Goal: Task Accomplishment & Management: Complete application form

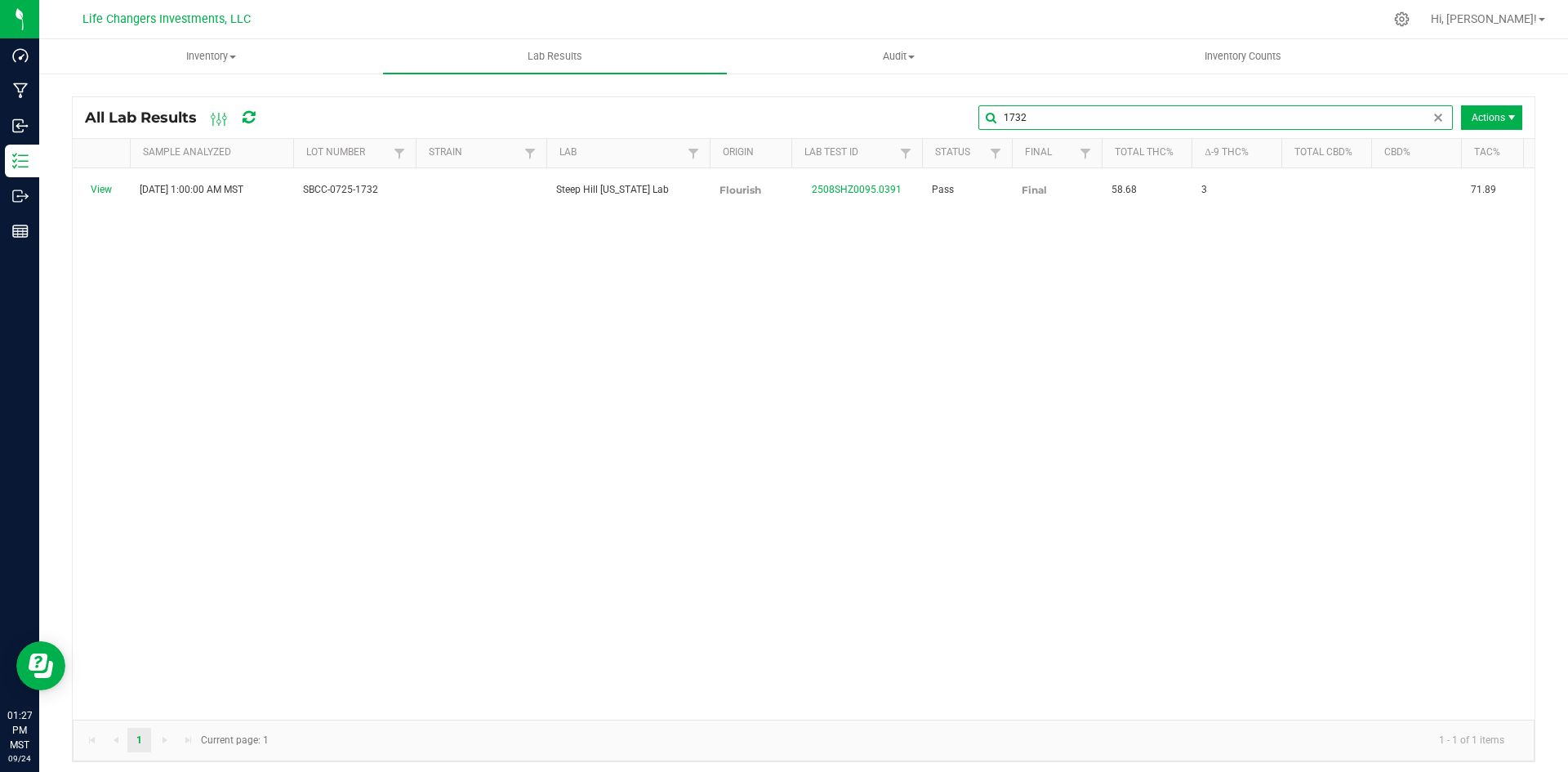
drag, startPoint x: 1410, startPoint y: 122, endPoint x: 1337, endPoint y: 123, distance: 73.0
click at [1337, 123] on input "1732" at bounding box center [1216, 117] width 475 height 24
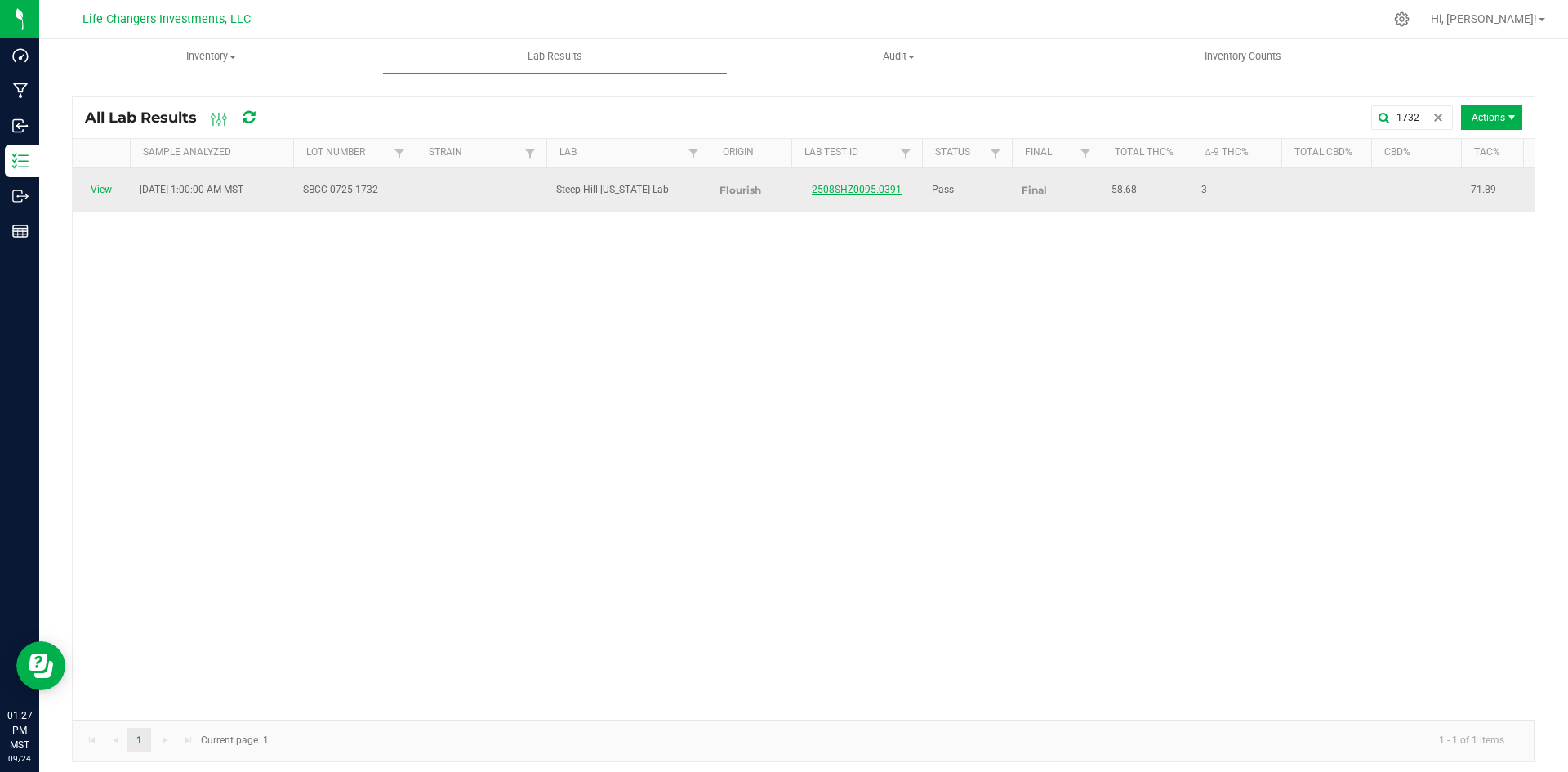
click at [821, 184] on link "2508SHZ0095.0391" at bounding box center [857, 189] width 90 height 12
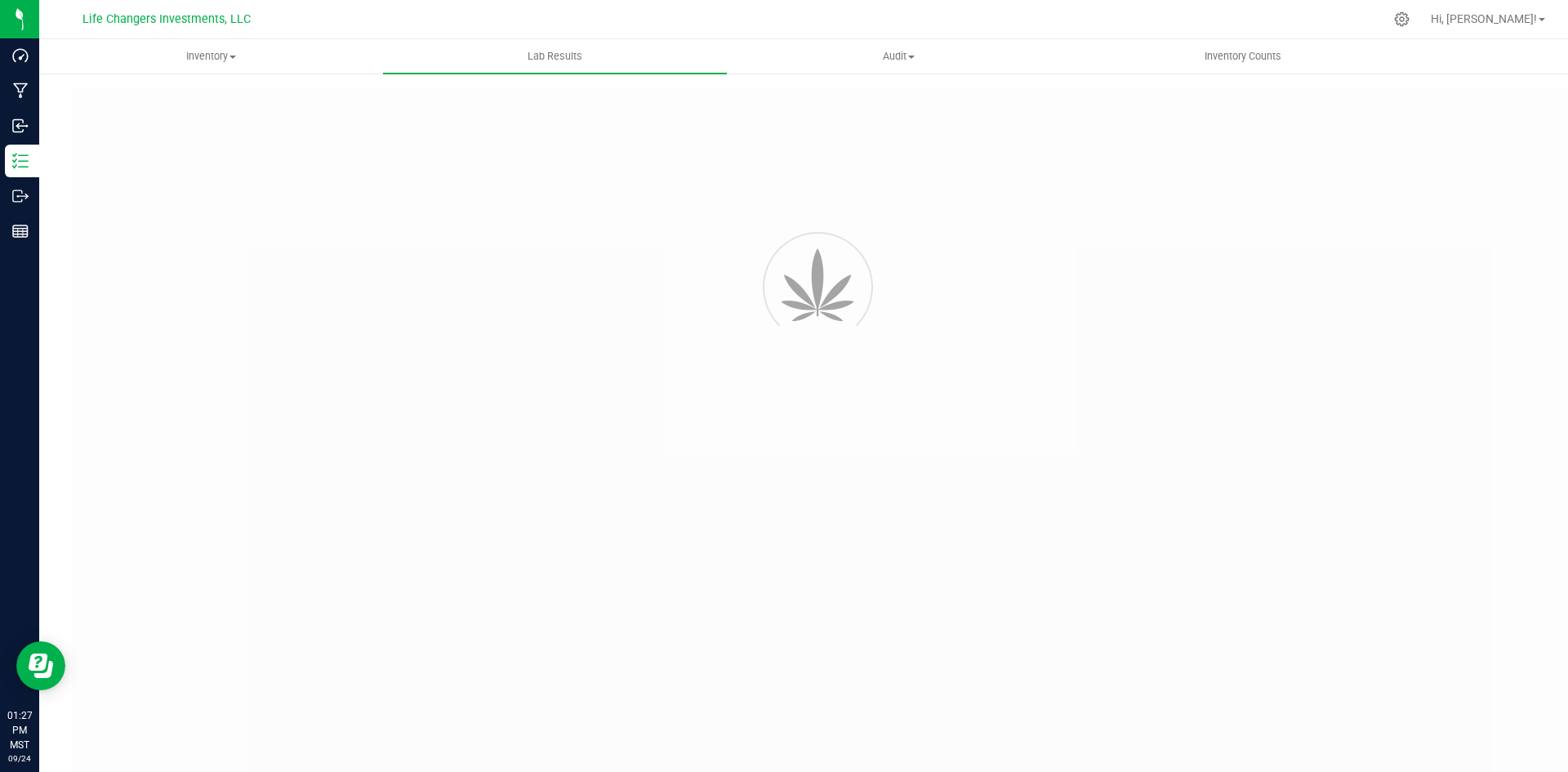
type input "2508SHZ0095.0391"
type input "[DATE] 1:00 AM"
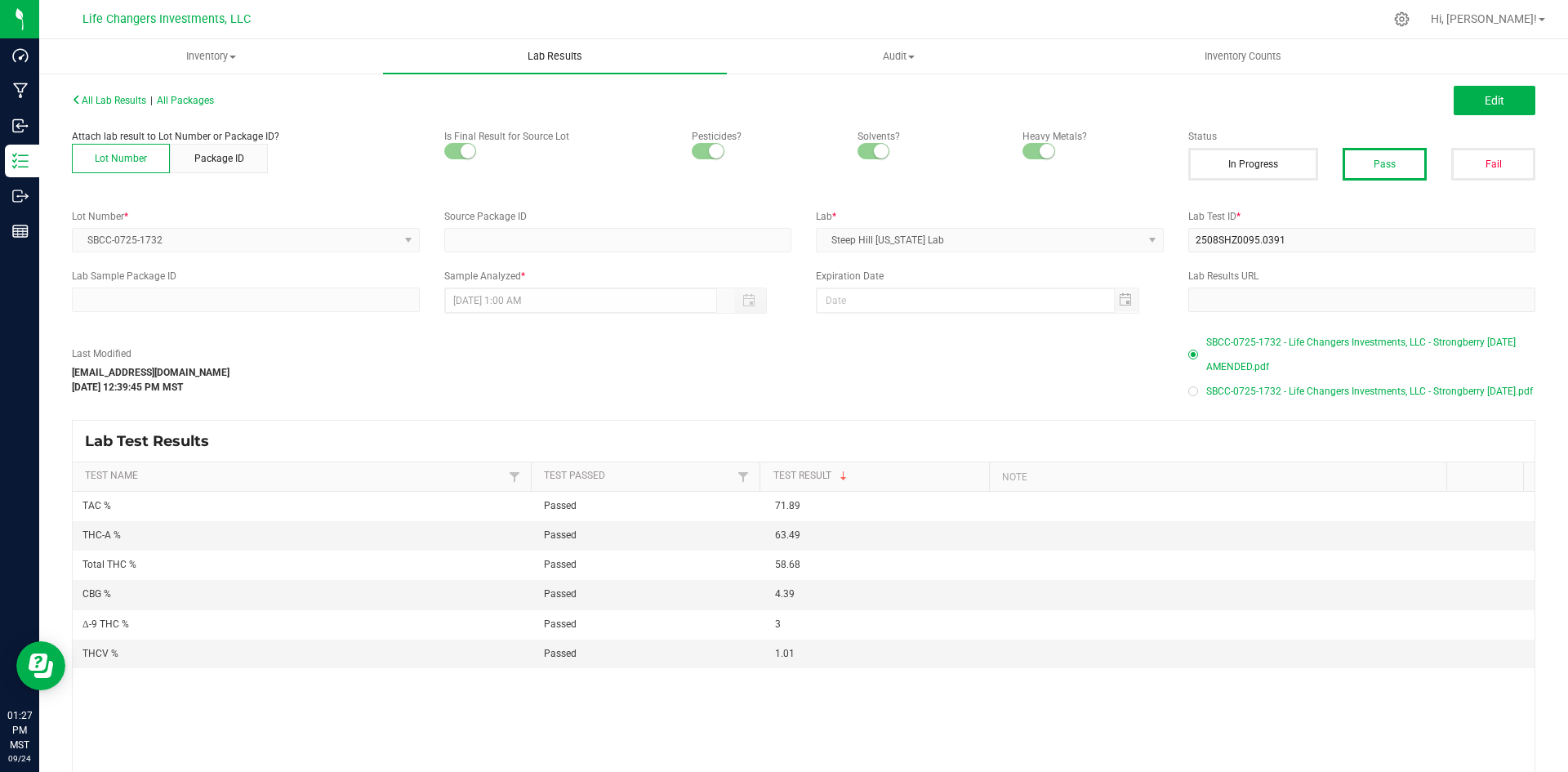
click at [538, 57] on span "Lab Results" at bounding box center [555, 56] width 98 height 14
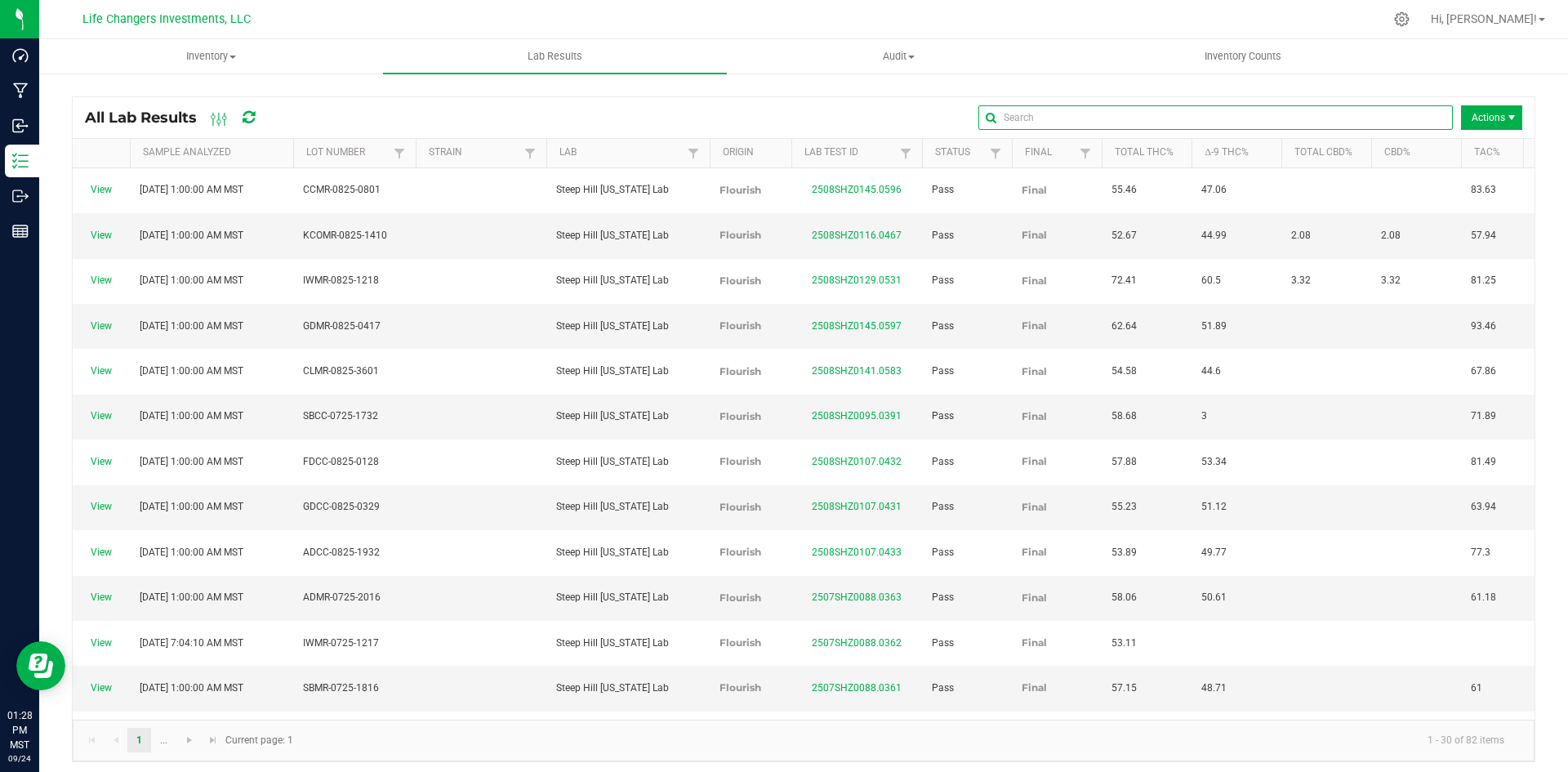
click at [1385, 114] on input "text" at bounding box center [1216, 117] width 475 height 24
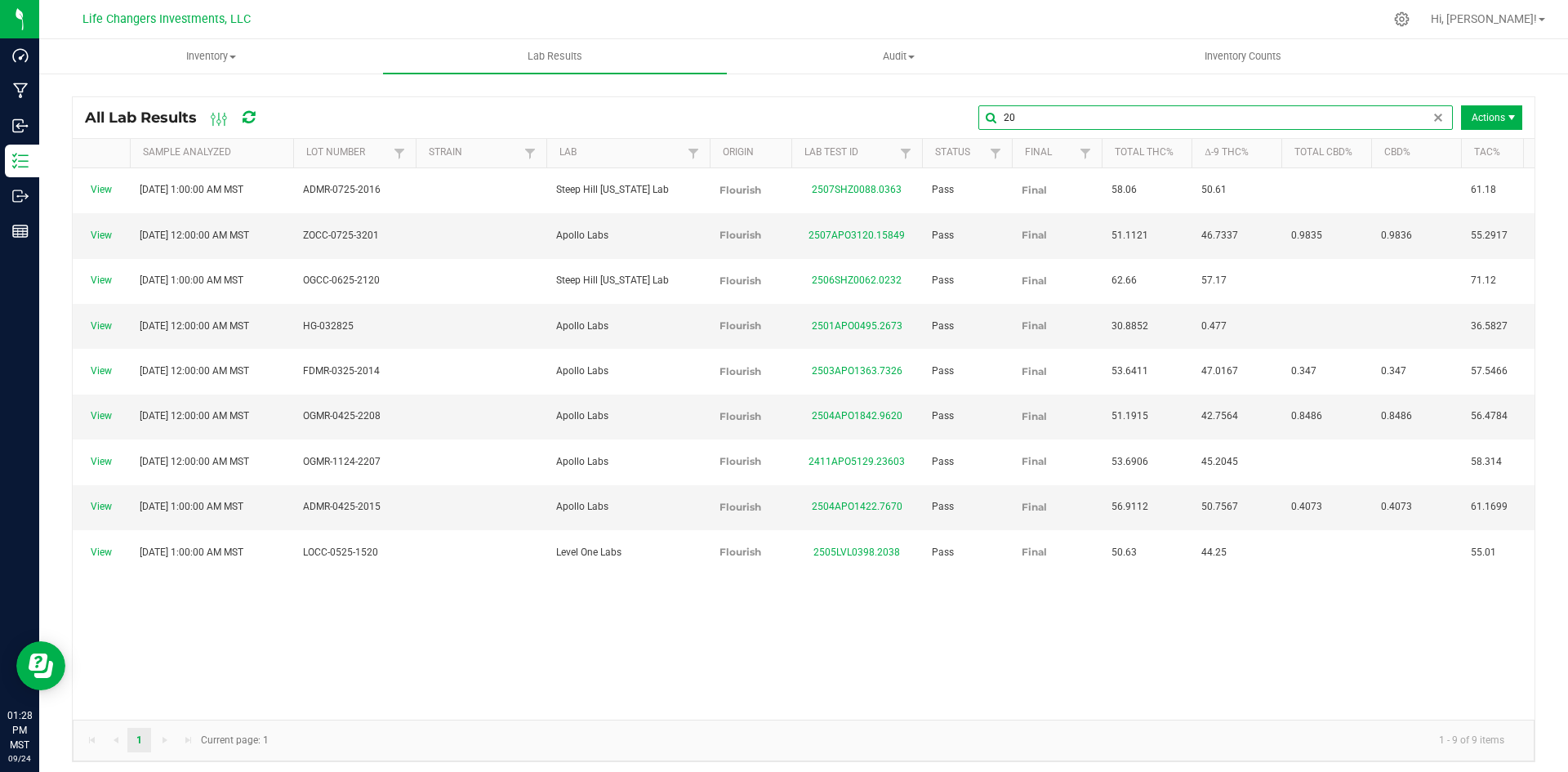
type input "2"
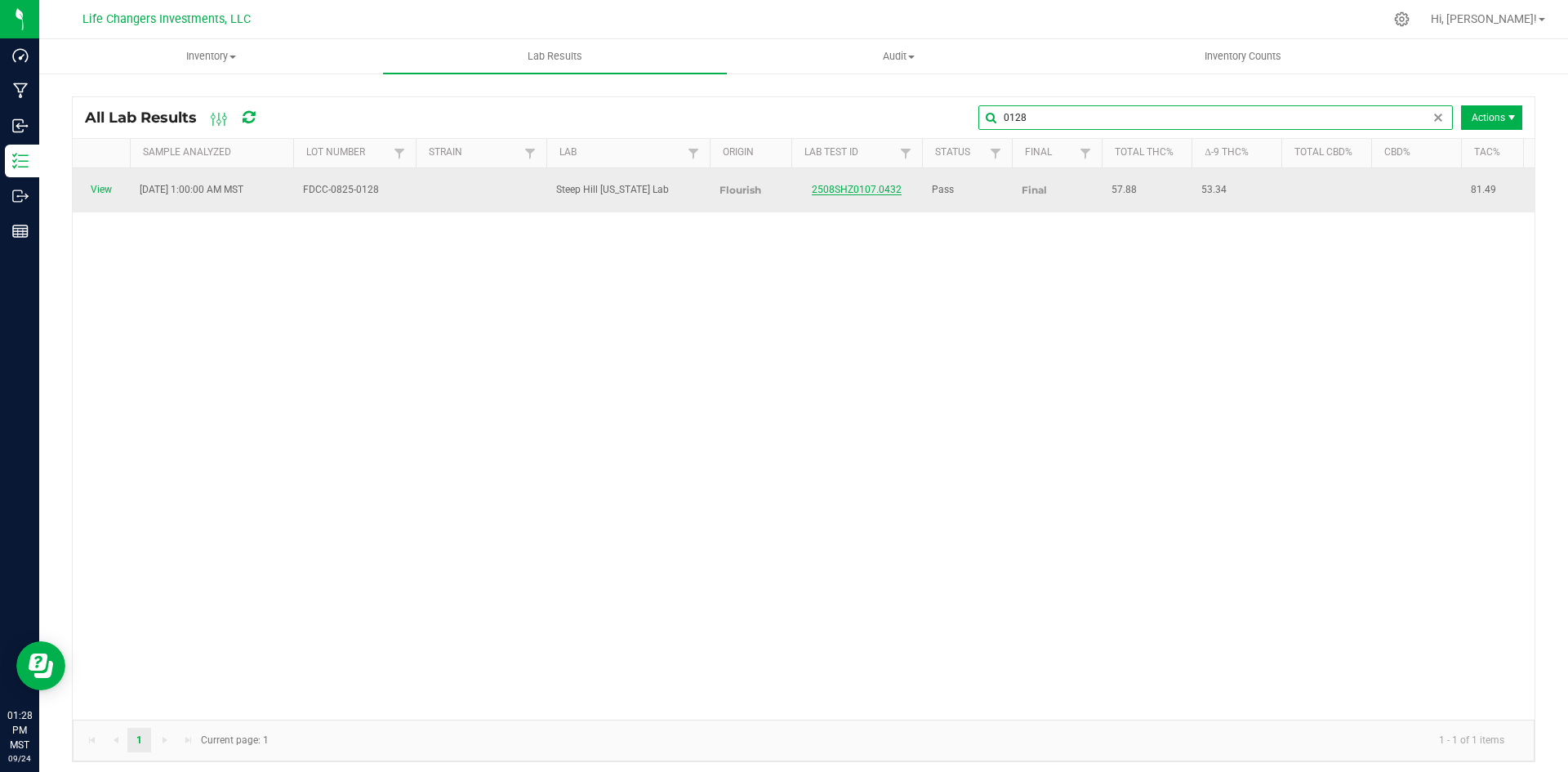
type input "0128"
click at [880, 184] on link "2508SHZ0107.0432" at bounding box center [857, 189] width 90 height 12
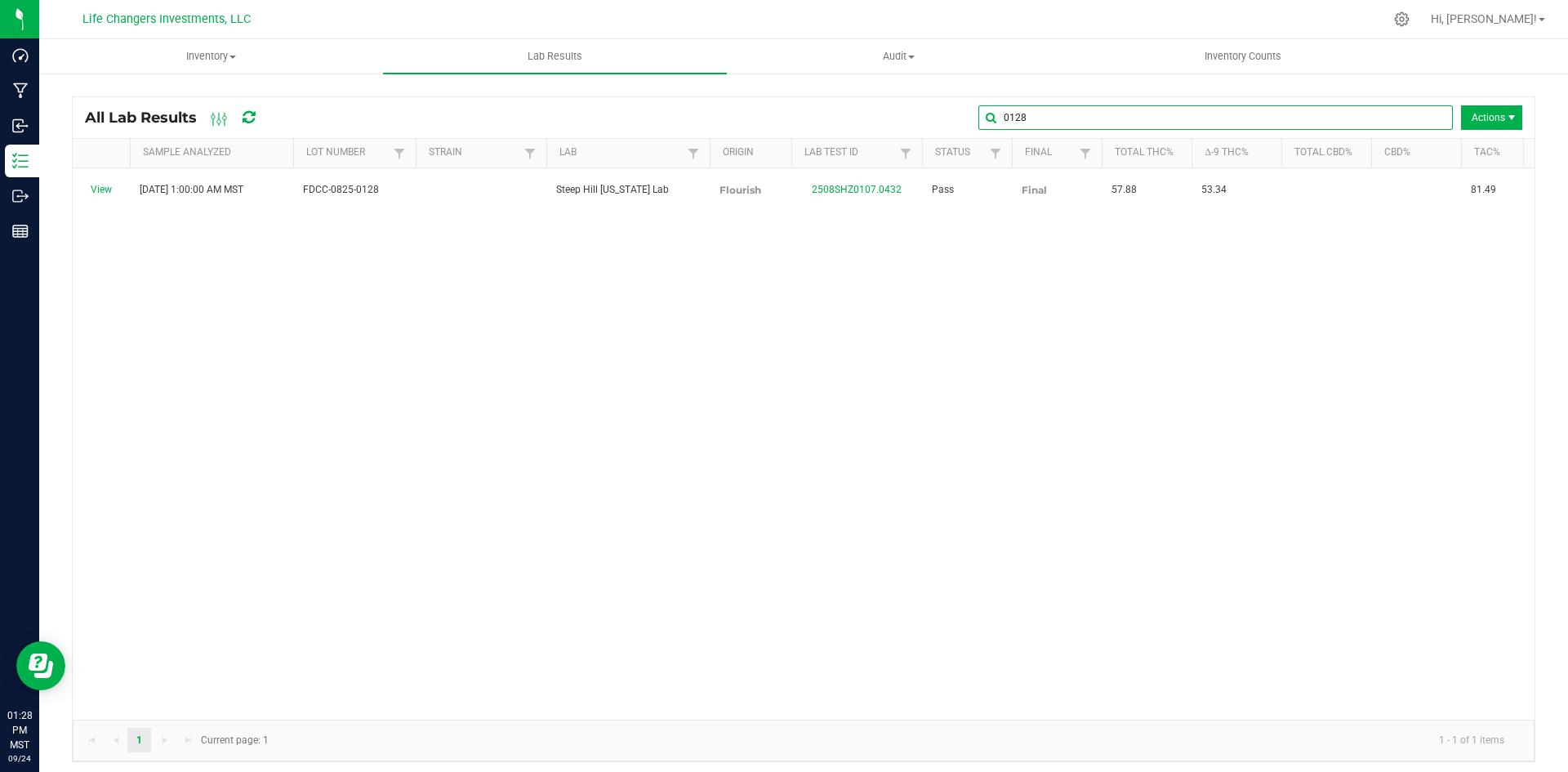
click at [1413, 112] on input "0128" at bounding box center [1216, 117] width 475 height 24
type input "0"
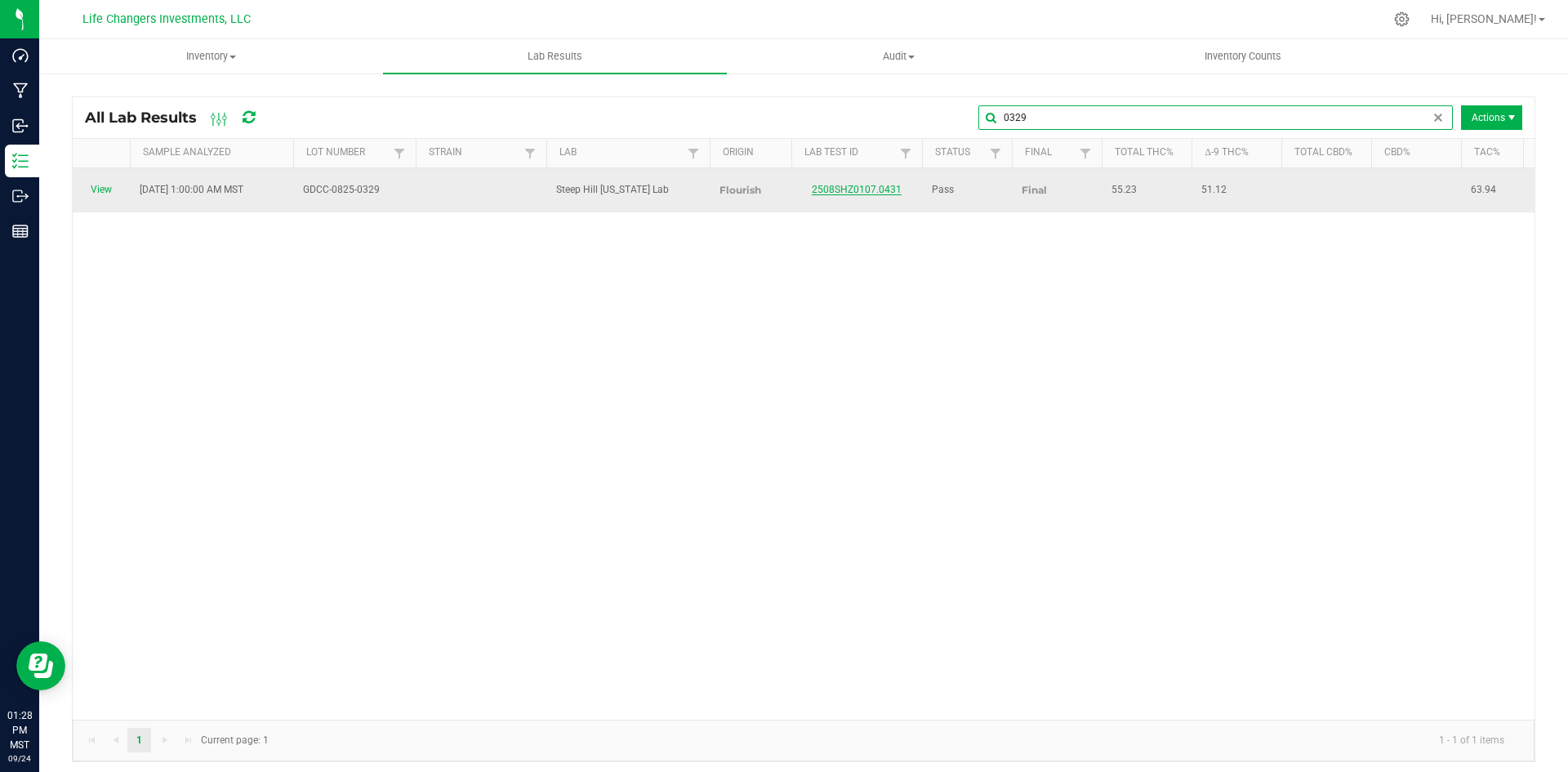
type input "0329"
click at [855, 184] on link "2508SHZ0107.0431" at bounding box center [857, 189] width 90 height 12
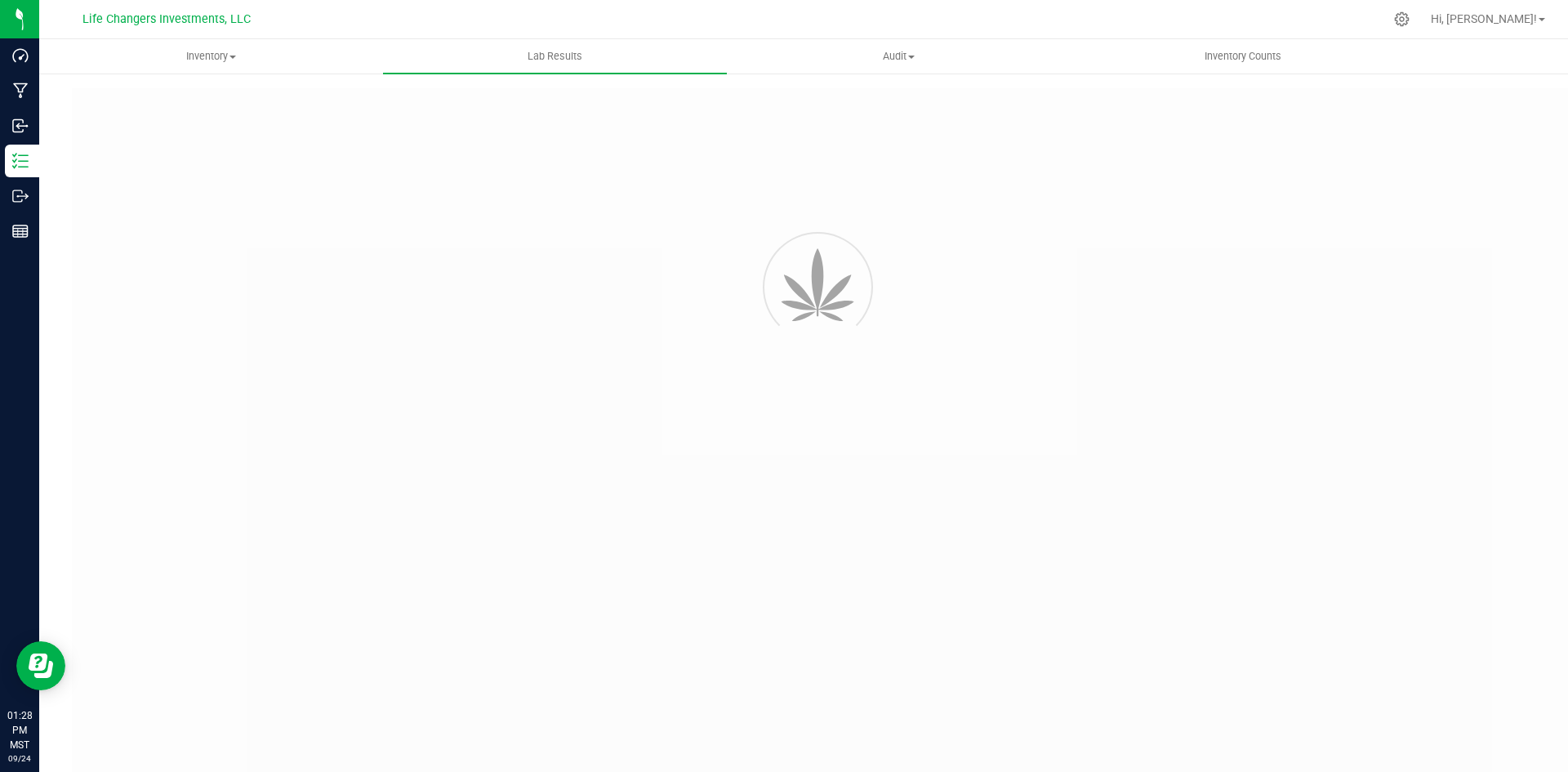
type input "2508SHZ0107.0431"
type input "[DATE] 1:00 AM"
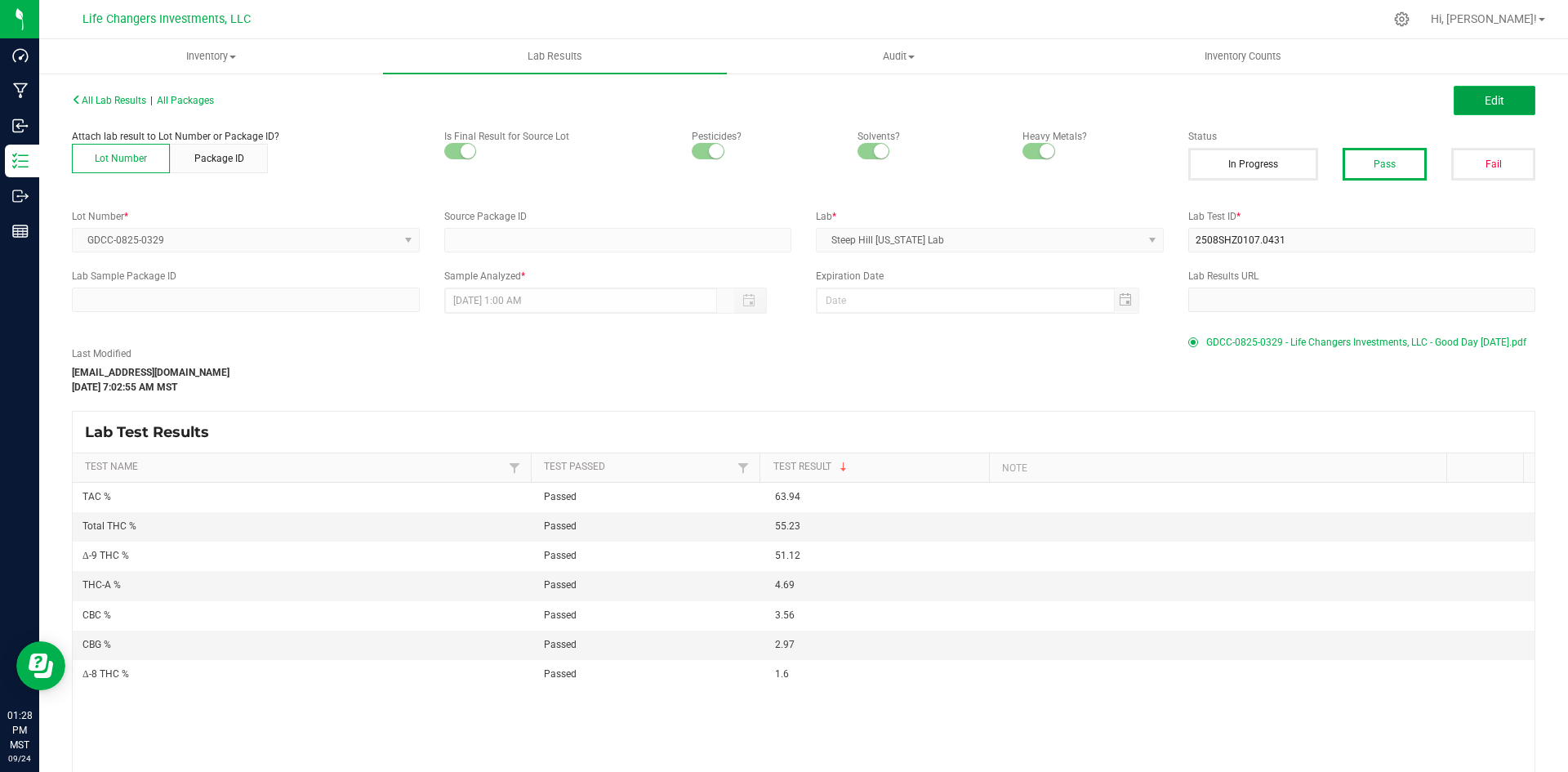
click at [1495, 98] on button "Edit" at bounding box center [1495, 100] width 82 height 29
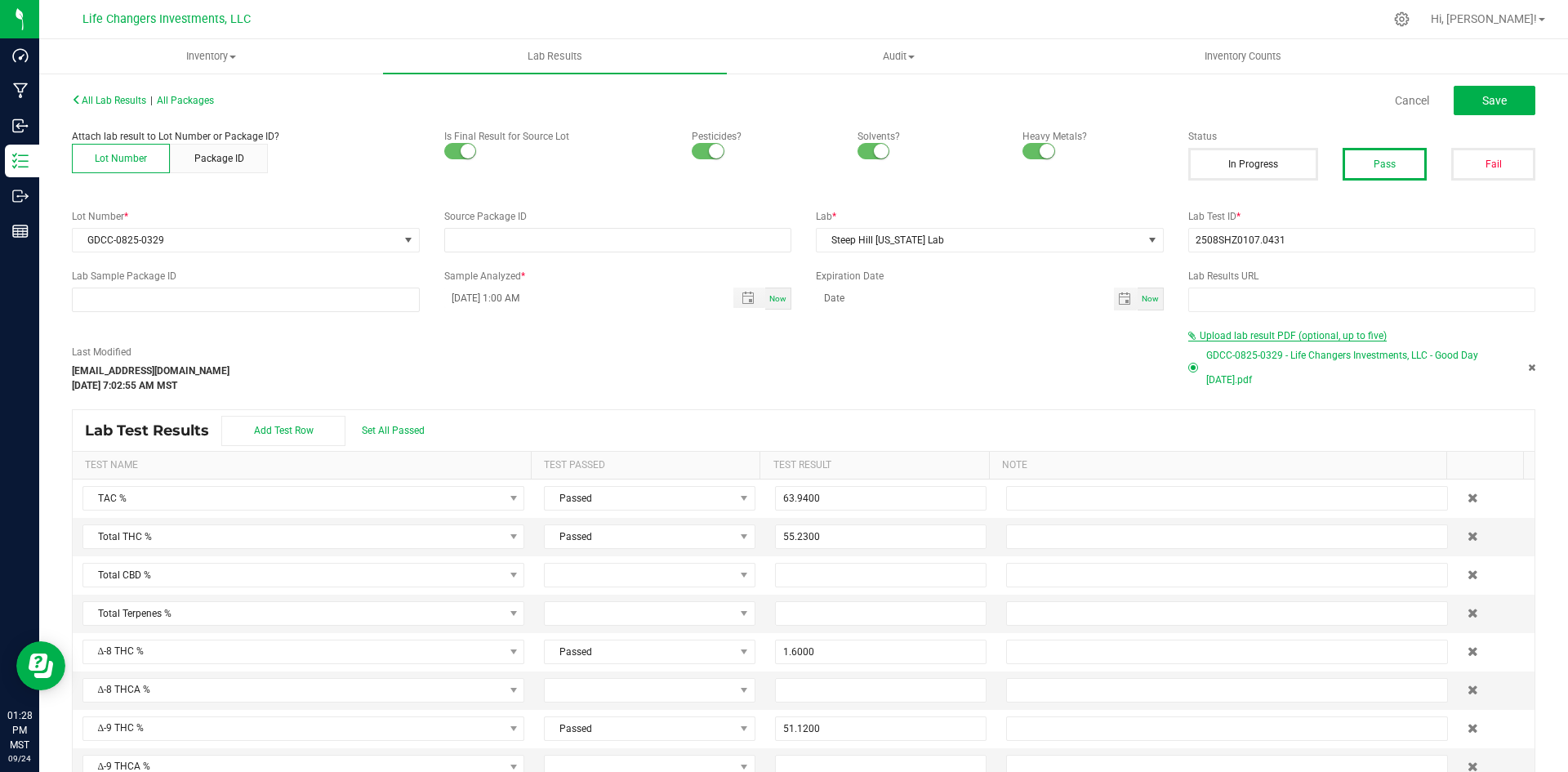
click at [1215, 333] on span "Upload lab result PDF (optional, up to five)" at bounding box center [1294, 336] width 187 height 12
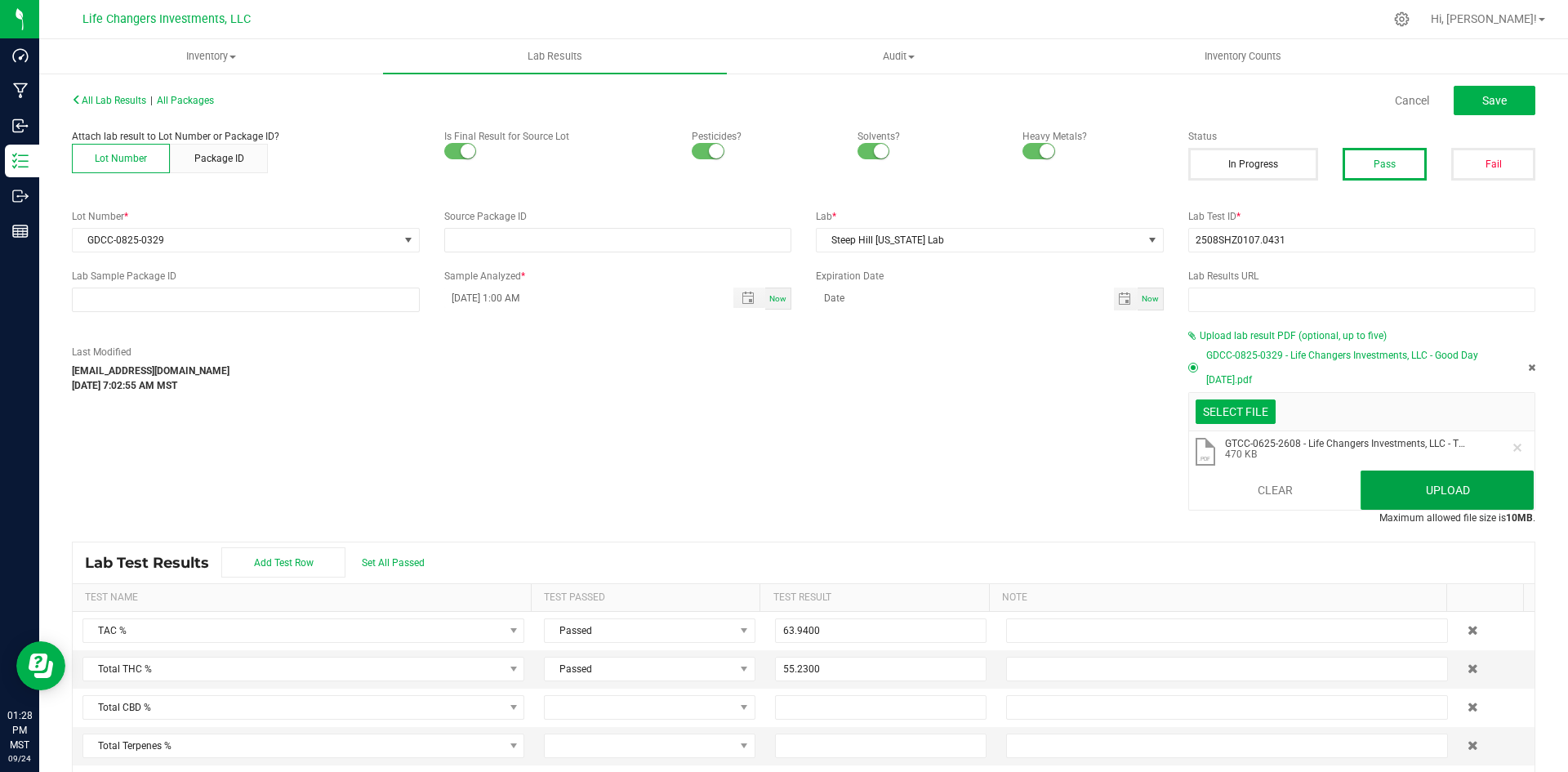
click at [1478, 484] on button "Upload" at bounding box center [1448, 490] width 173 height 40
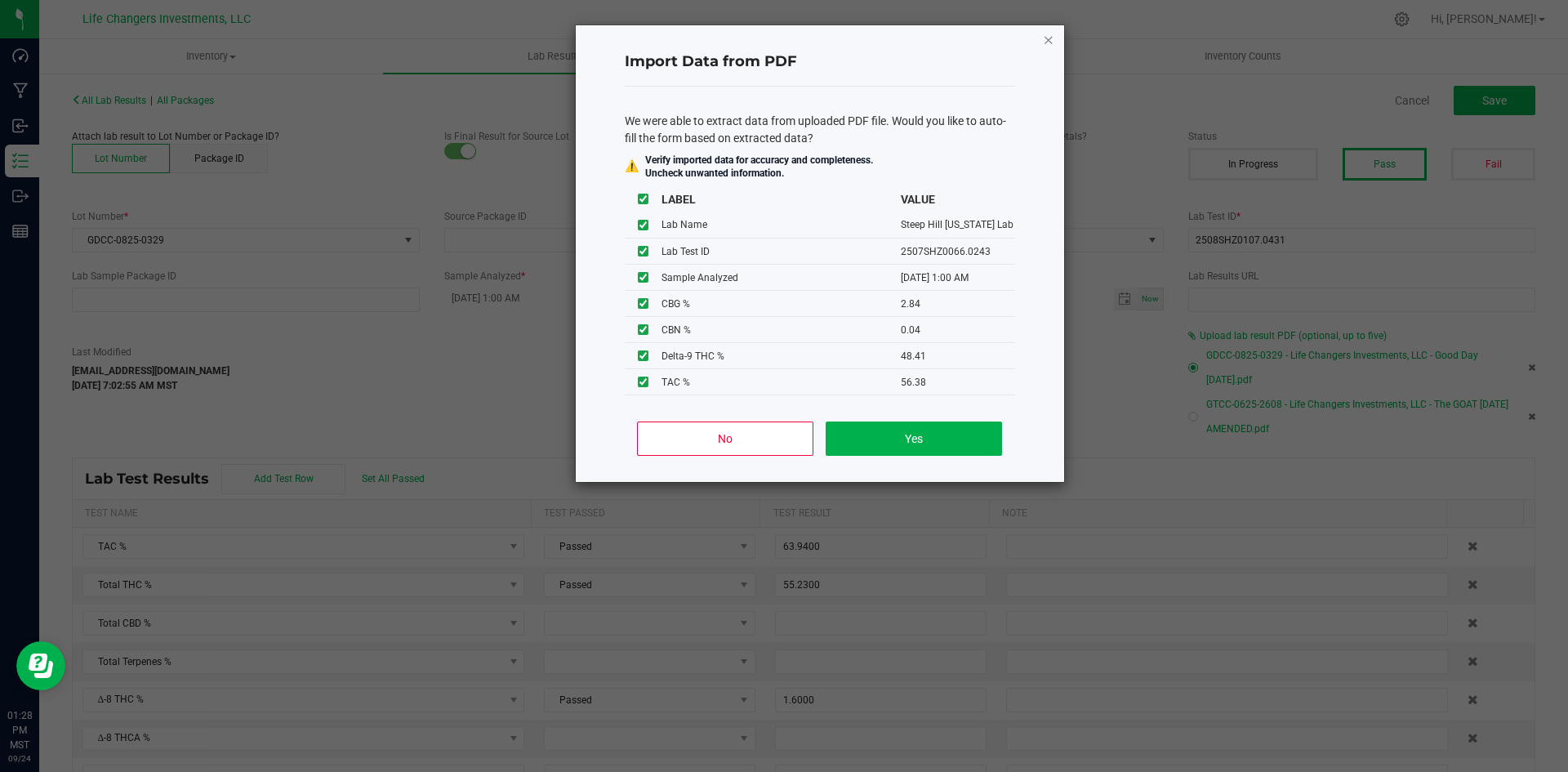
click at [1054, 40] on icon "Close" at bounding box center [1049, 39] width 12 height 19
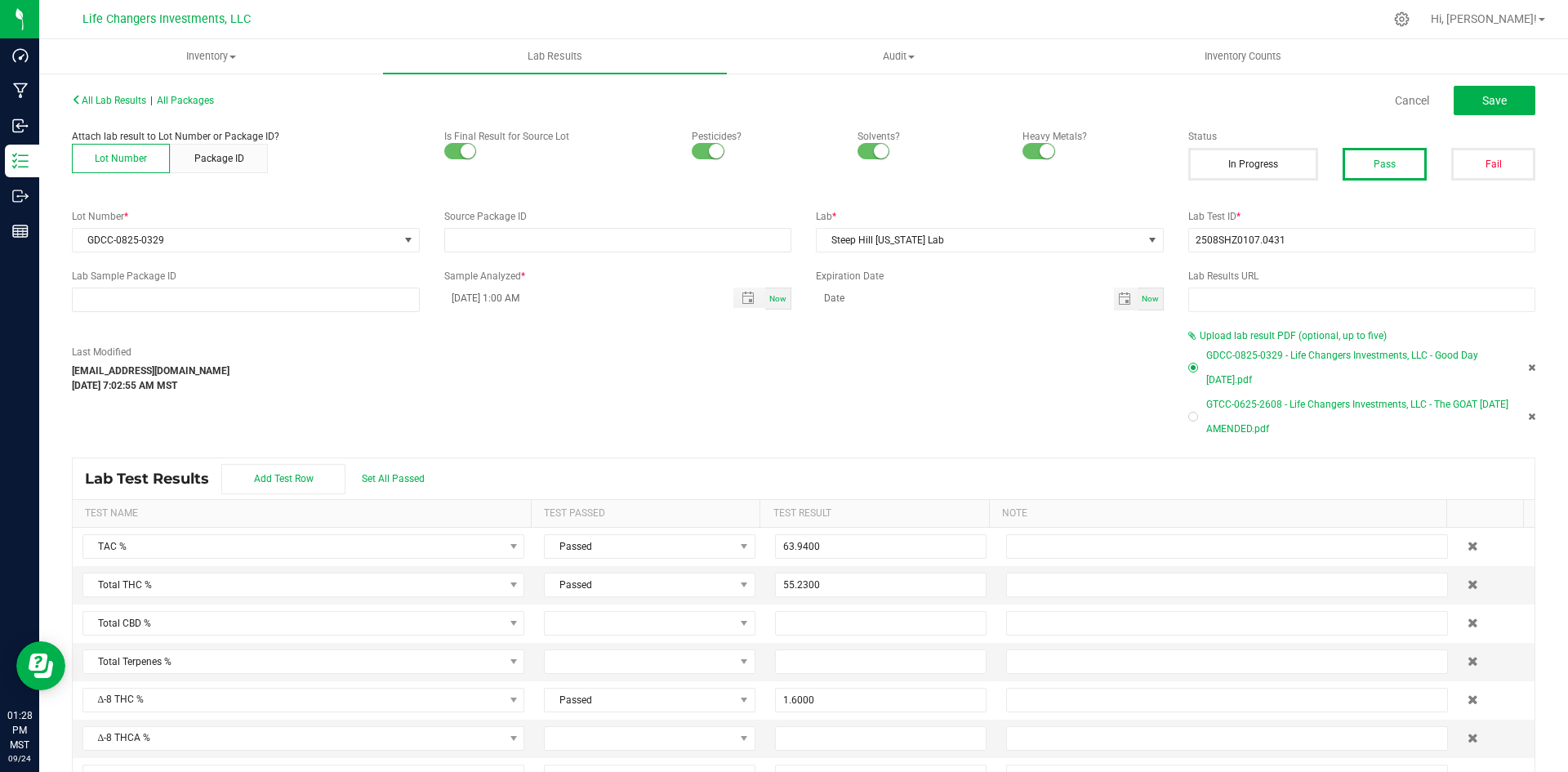
click at [1224, 416] on span "GTCC-0625-2608 - Life Changers Investments, LLC - The GOAT [DATE] AMENDED.pdf" at bounding box center [1361, 417] width 311 height 49
click at [1528, 415] on icon at bounding box center [1532, 417] width 8 height 10
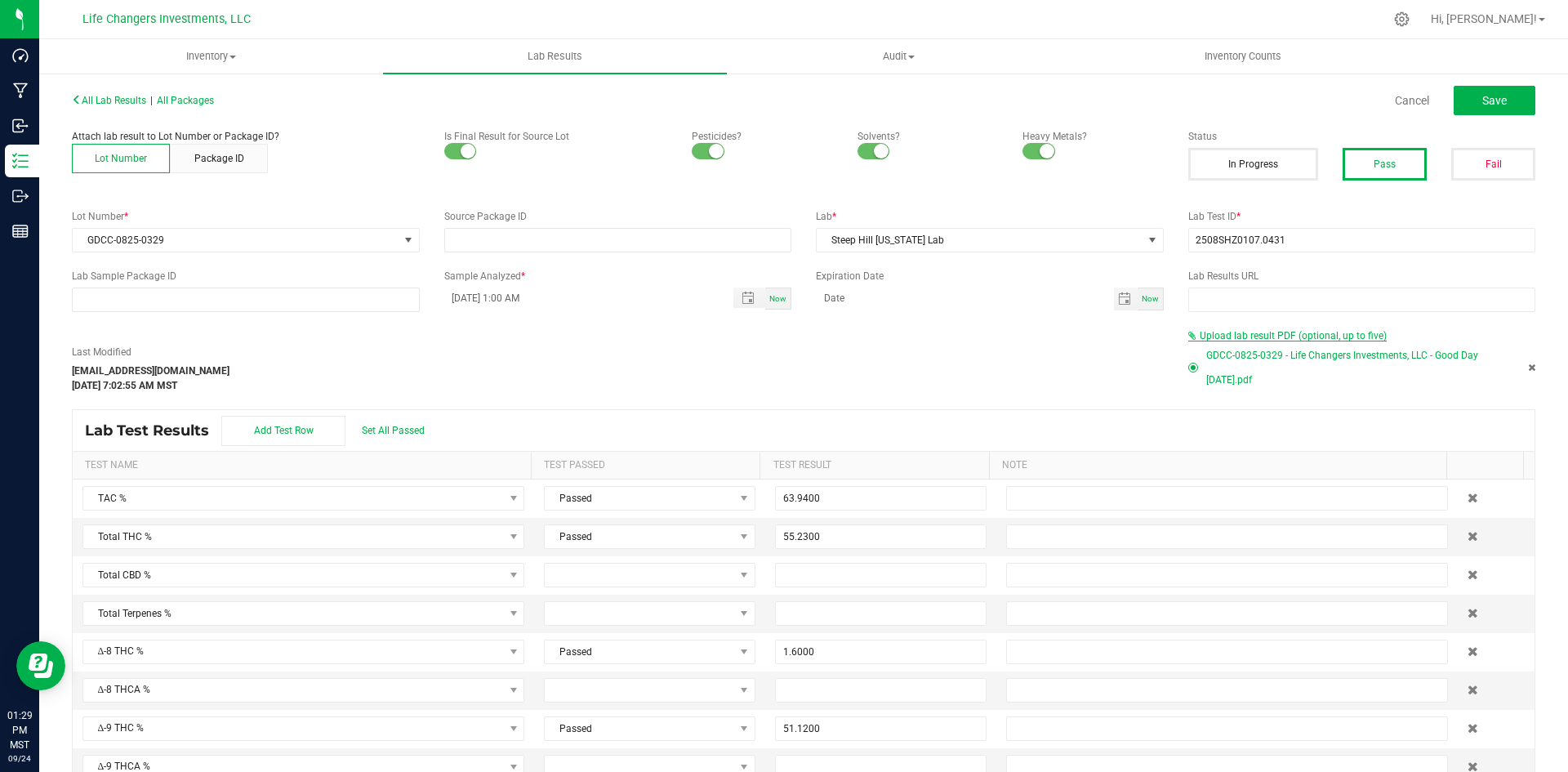
click at [1272, 340] on span "Upload lab result PDF (optional, up to five)" at bounding box center [1294, 336] width 187 height 12
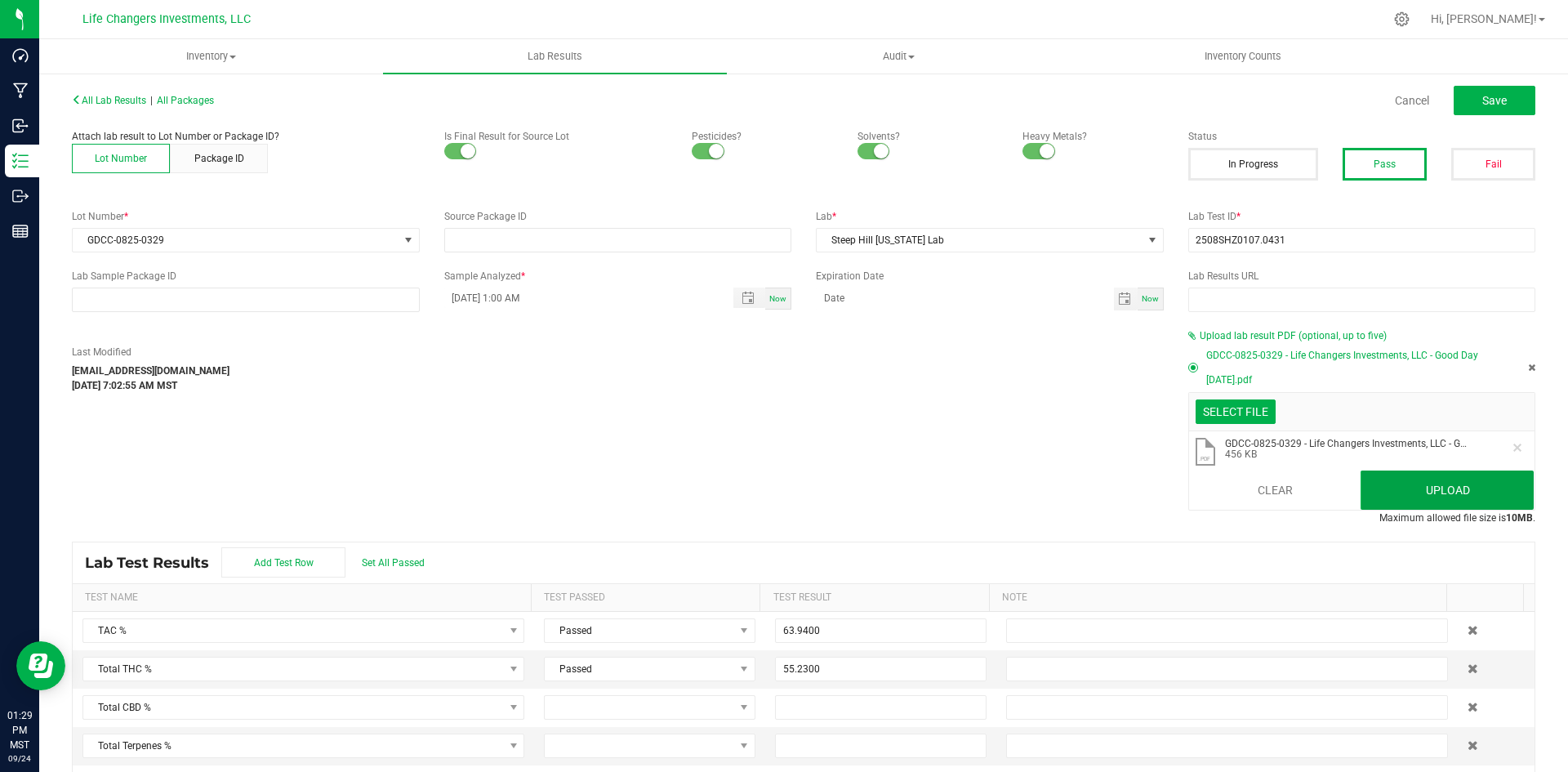
click at [1487, 492] on button "Upload" at bounding box center [1448, 490] width 173 height 40
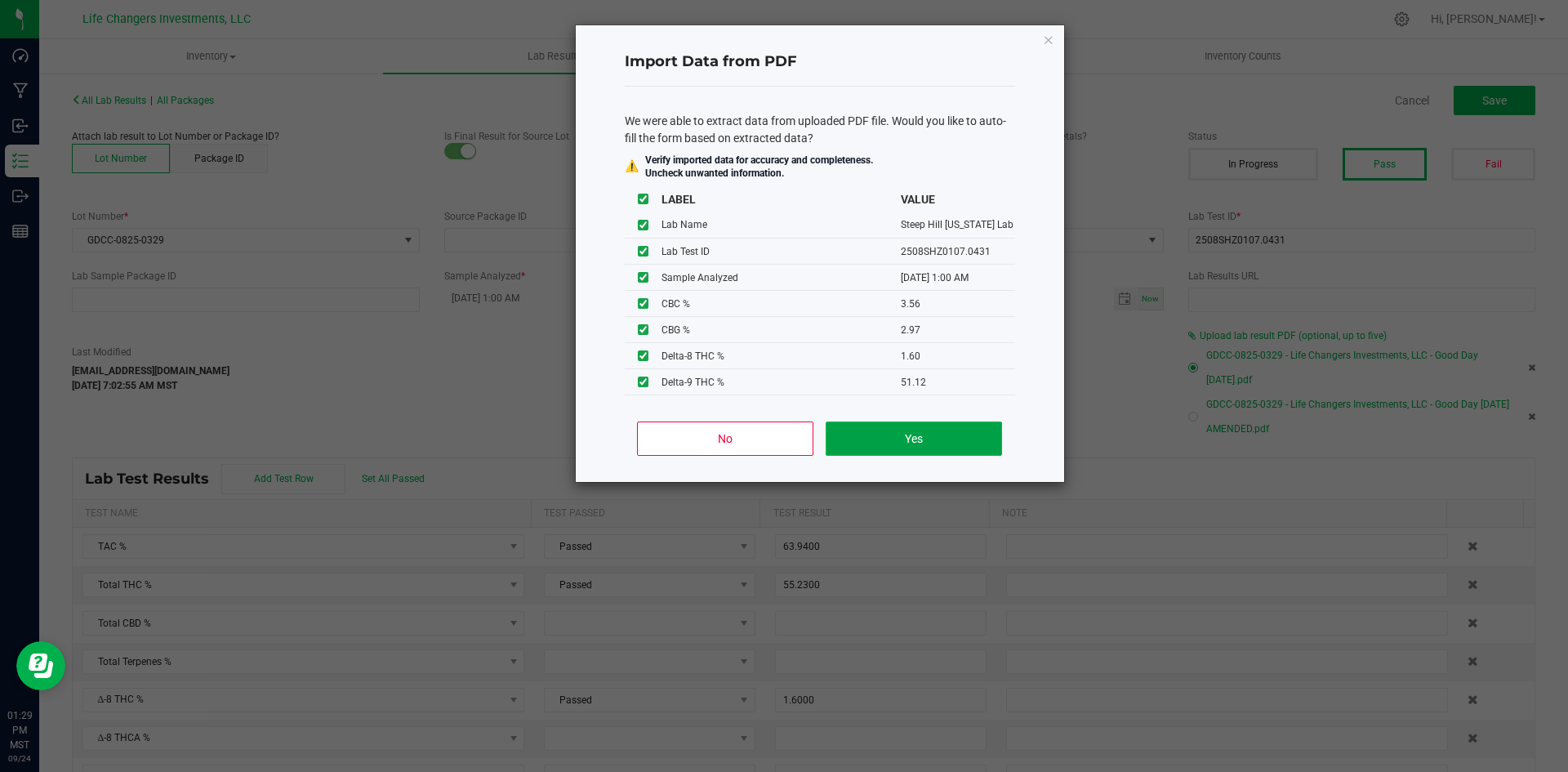
click at [943, 435] on button "Yes" at bounding box center [913, 439] width 176 height 35
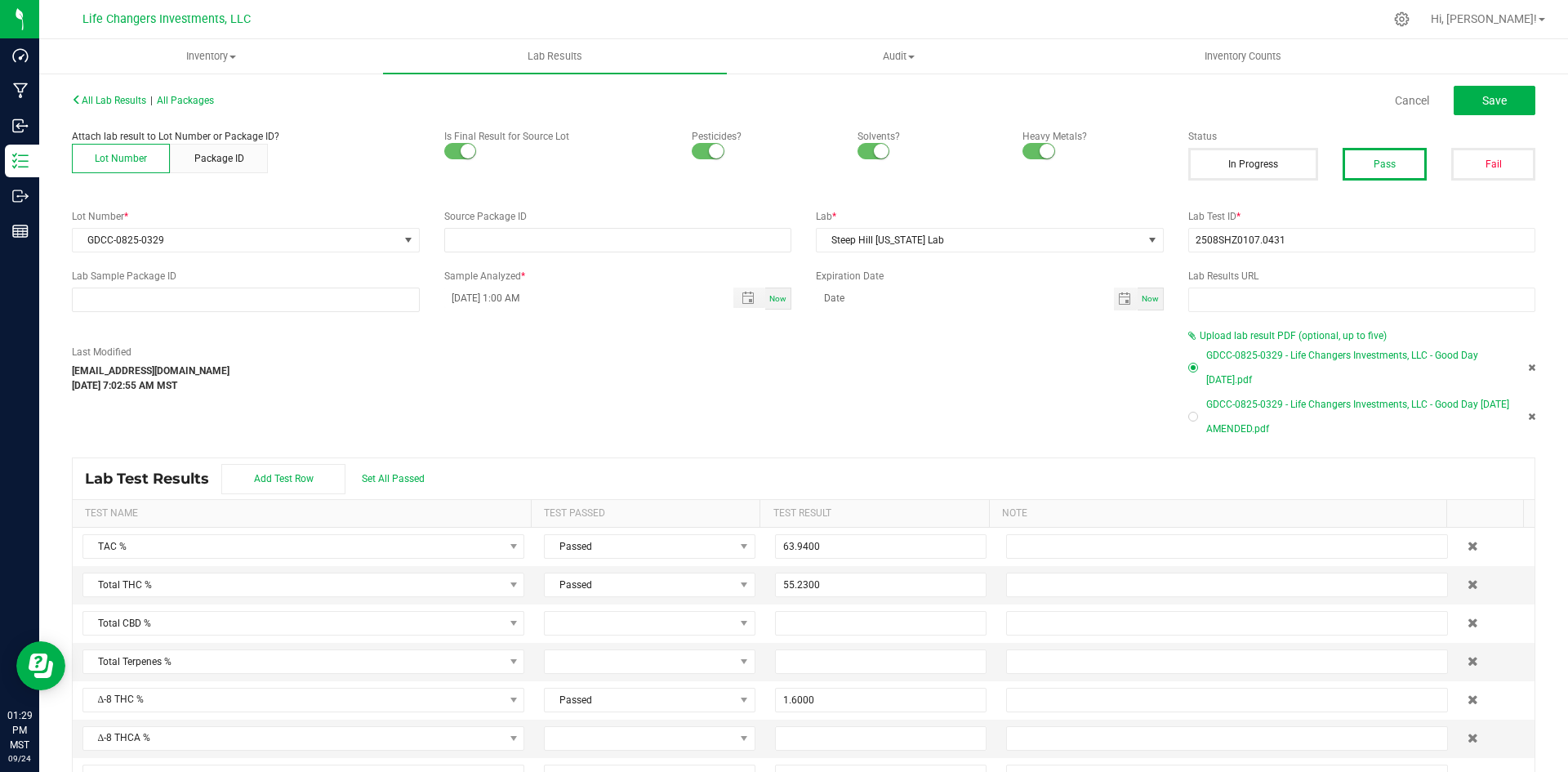
click at [1188, 418] on div at bounding box center [1193, 417] width 10 height 10
click at [1494, 104] on span "Save" at bounding box center [1495, 101] width 24 height 13
type input "1.6000"
type input "51.1200"
type input "4.6900"
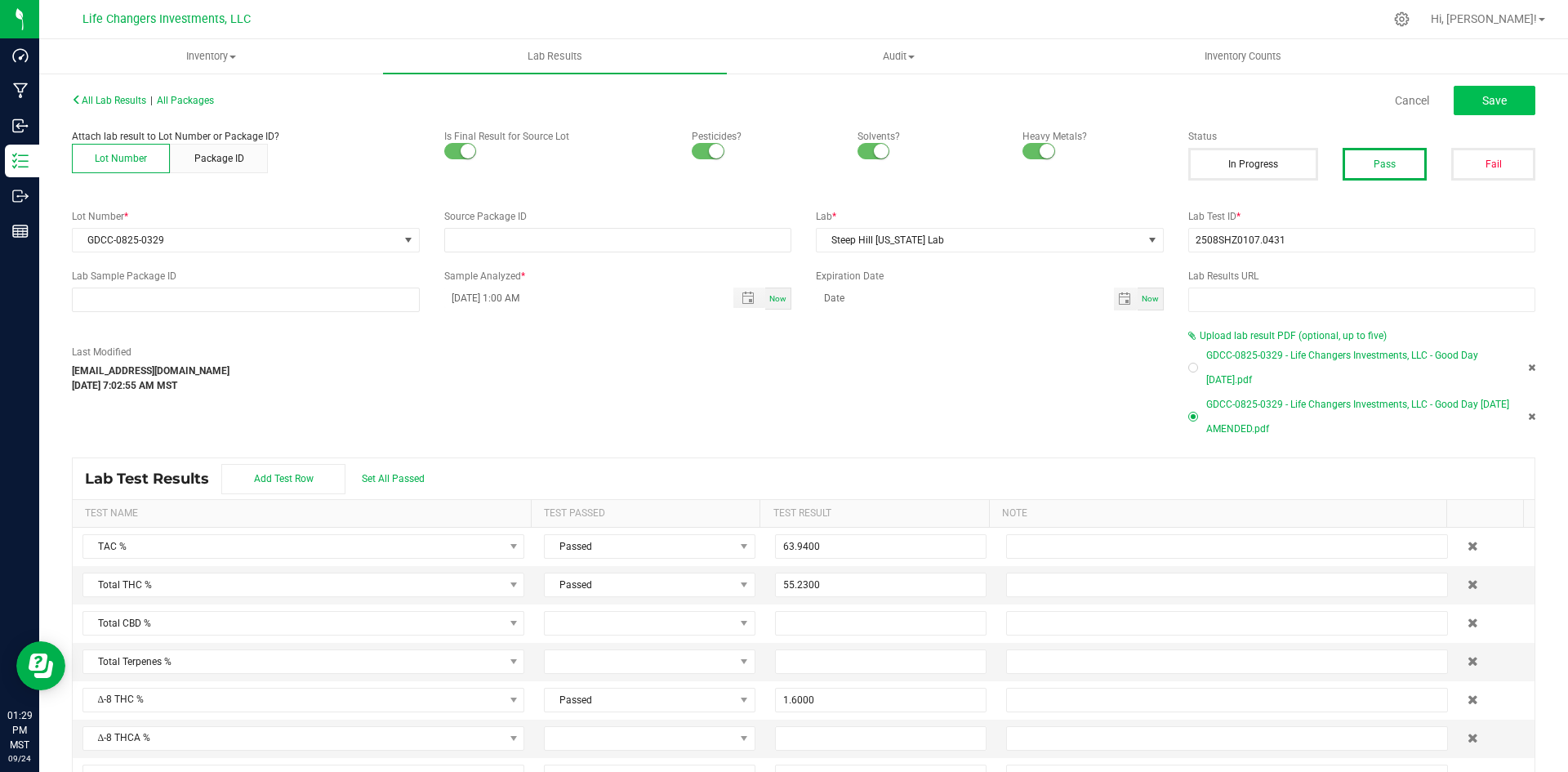
type input "3.5600"
type input "2.9700"
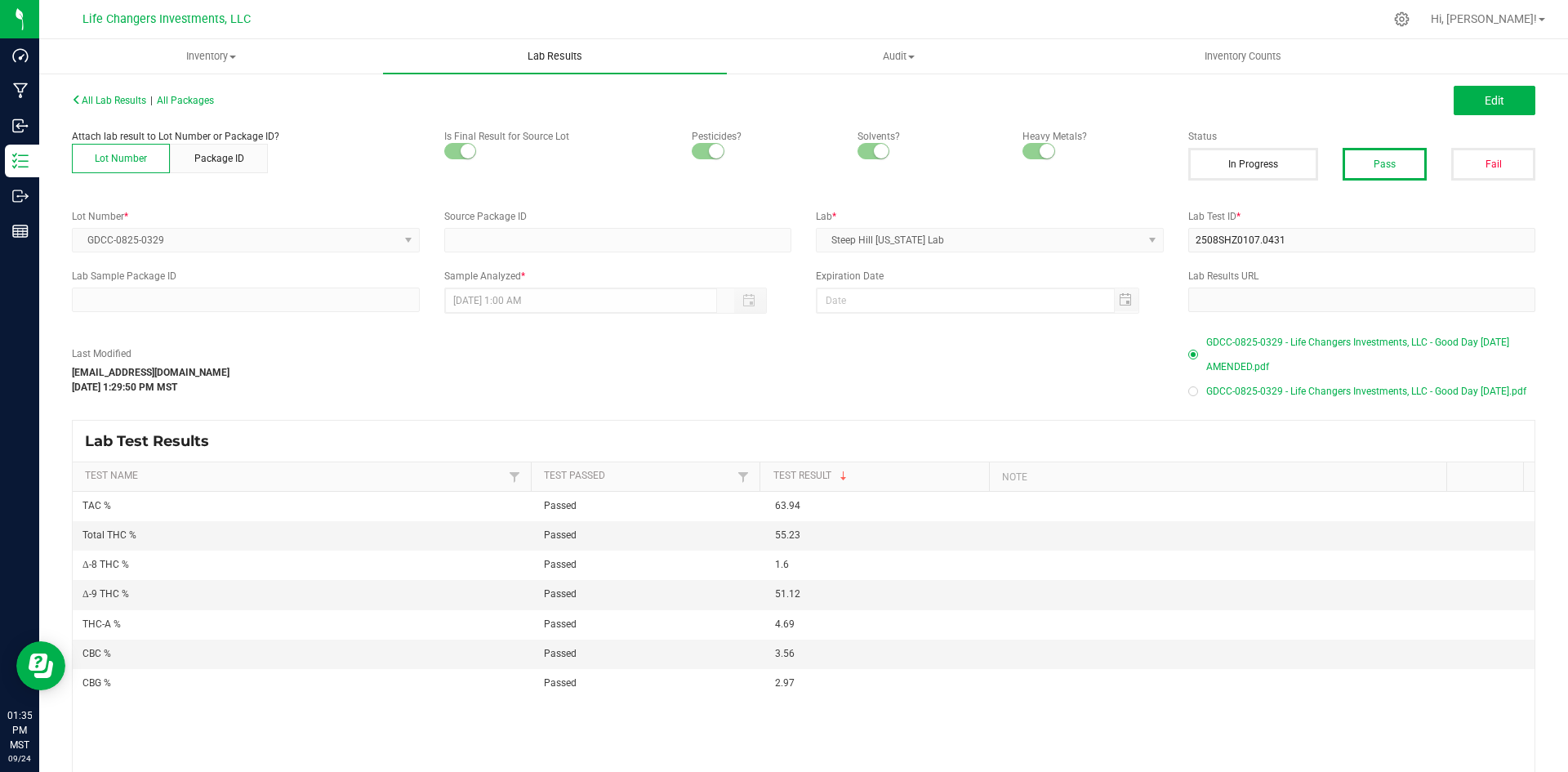
click at [557, 44] on uib-tab-heading "Lab Results" at bounding box center [555, 56] width 344 height 35
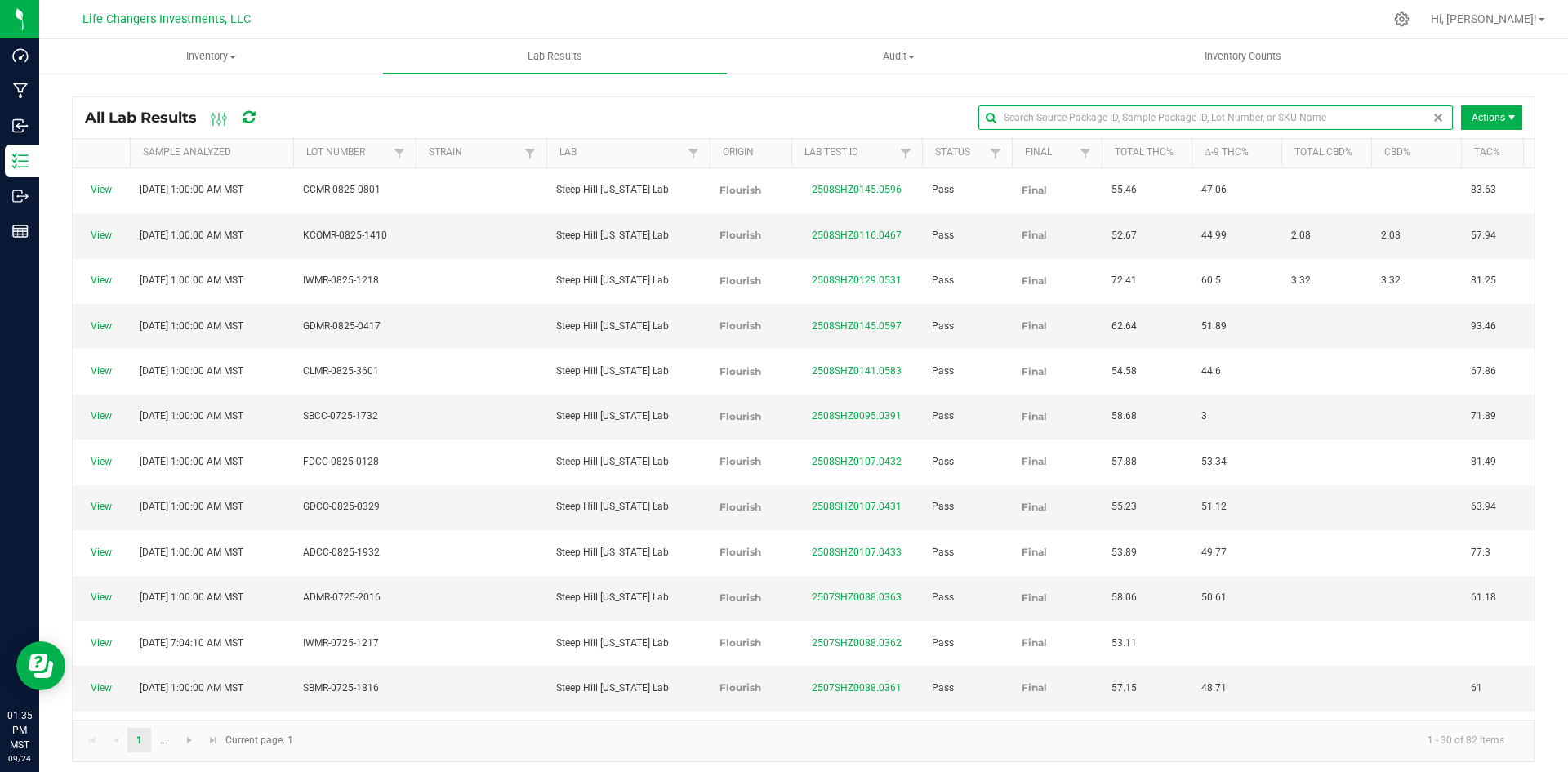
click at [1411, 125] on input "text" at bounding box center [1216, 117] width 475 height 24
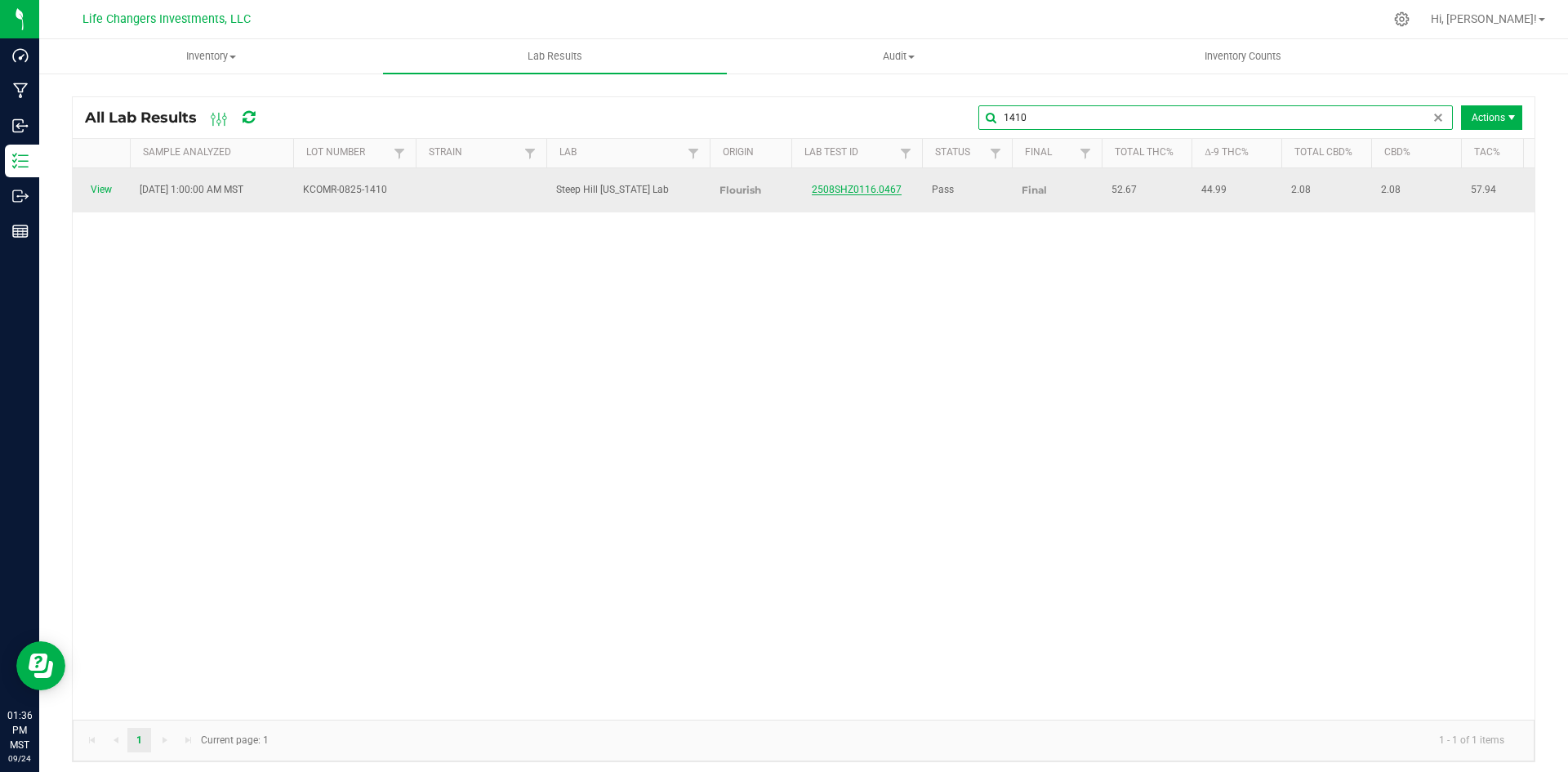
type input "1410"
click at [853, 186] on link "2508SHZ0116.0467" at bounding box center [857, 189] width 90 height 12
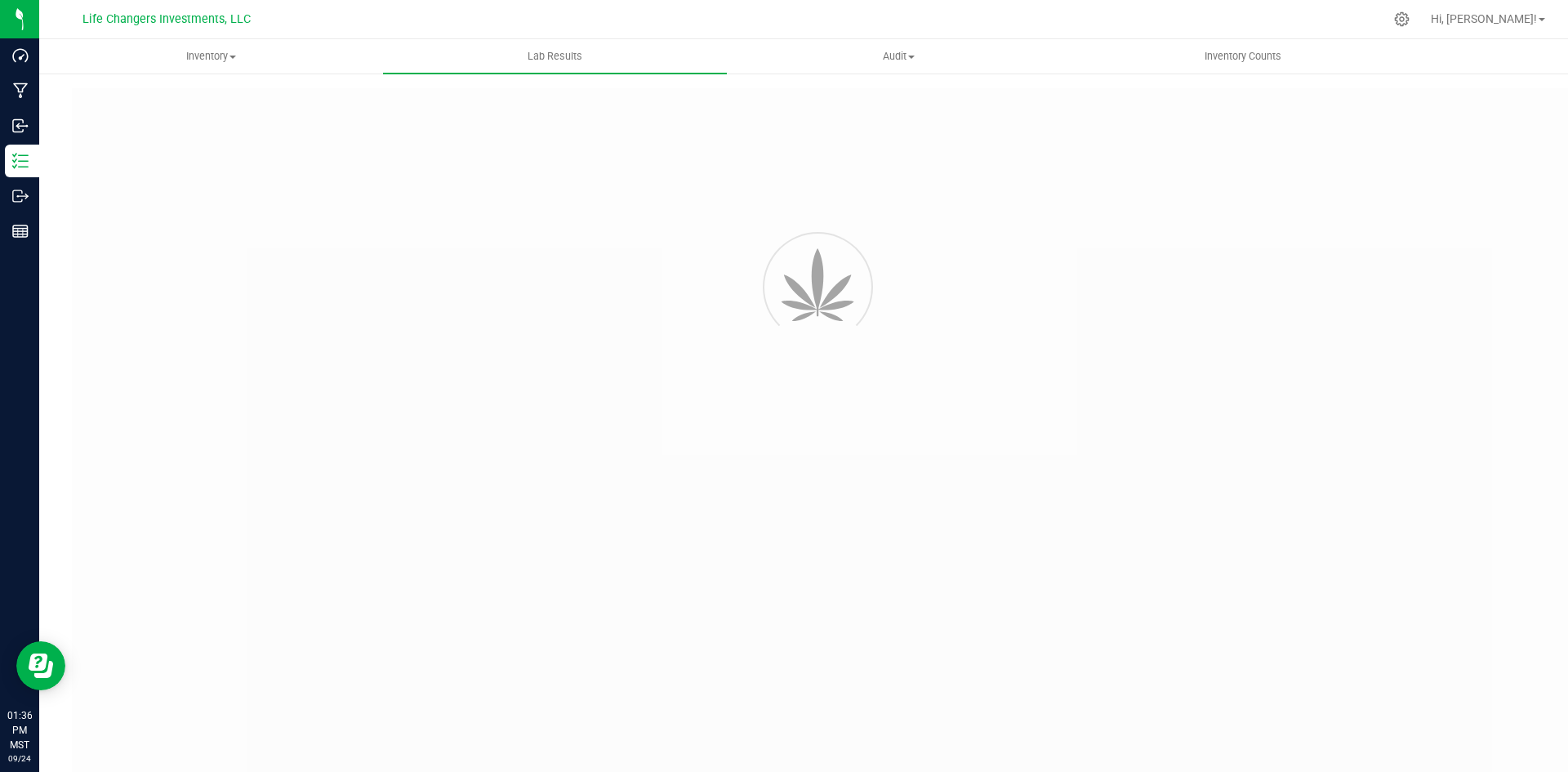
type input "2508SHZ0116.0467"
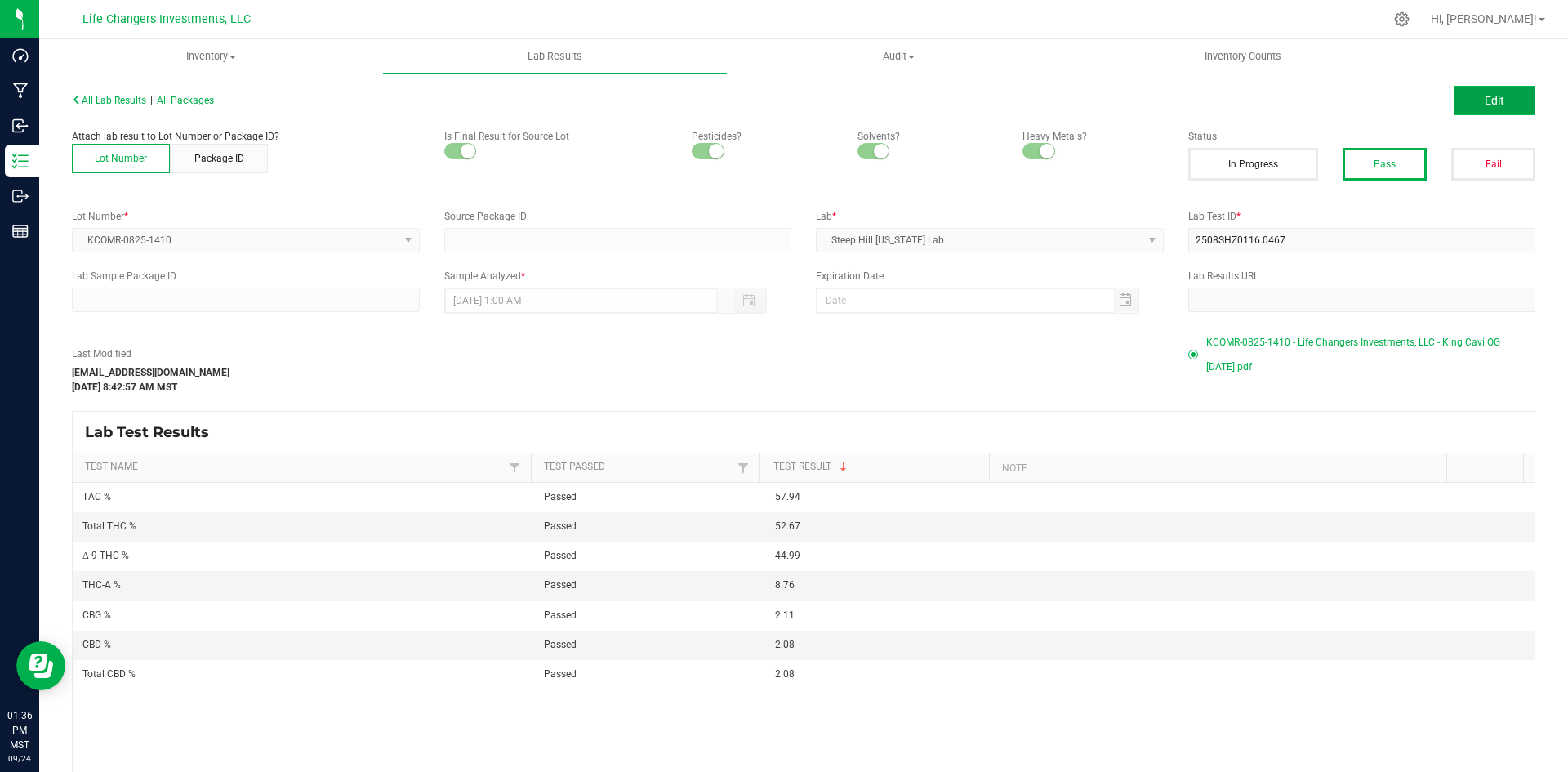
click at [1456, 100] on button "Edit" at bounding box center [1495, 100] width 82 height 29
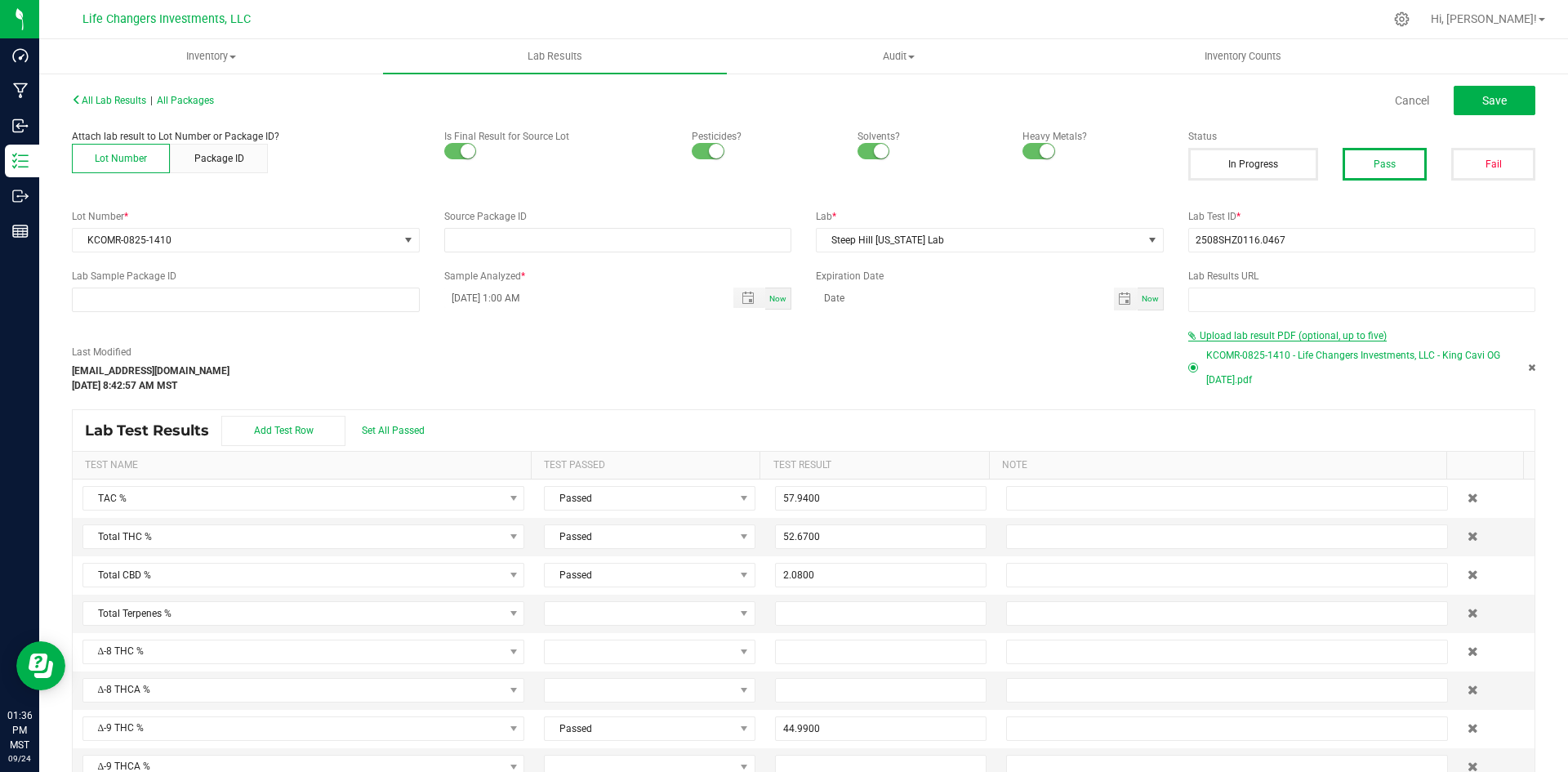
click at [1279, 334] on span "Upload lab result PDF (optional, up to five)" at bounding box center [1294, 336] width 187 height 12
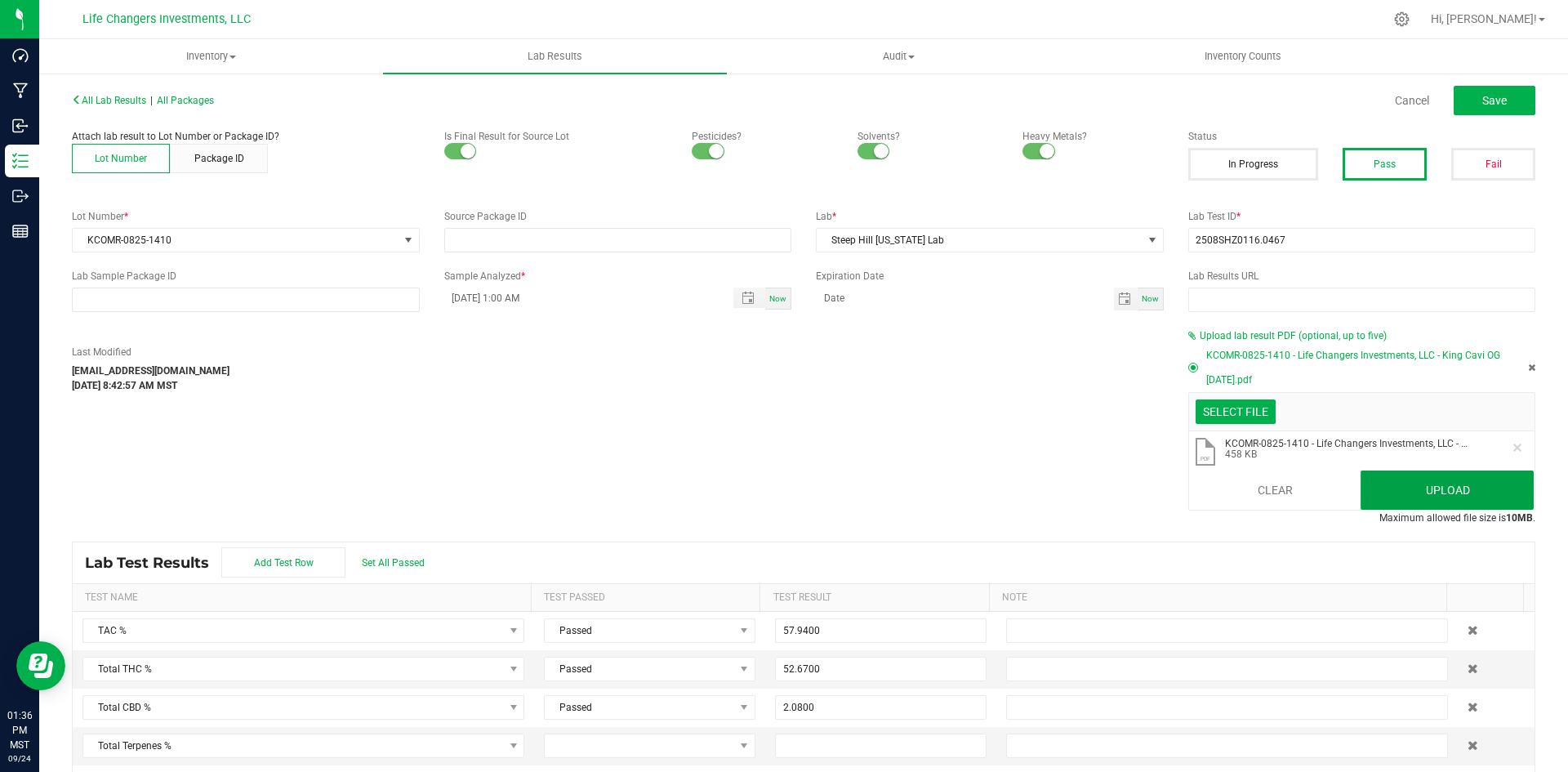
click at [1363, 471] on button "Upload" at bounding box center [1448, 490] width 173 height 40
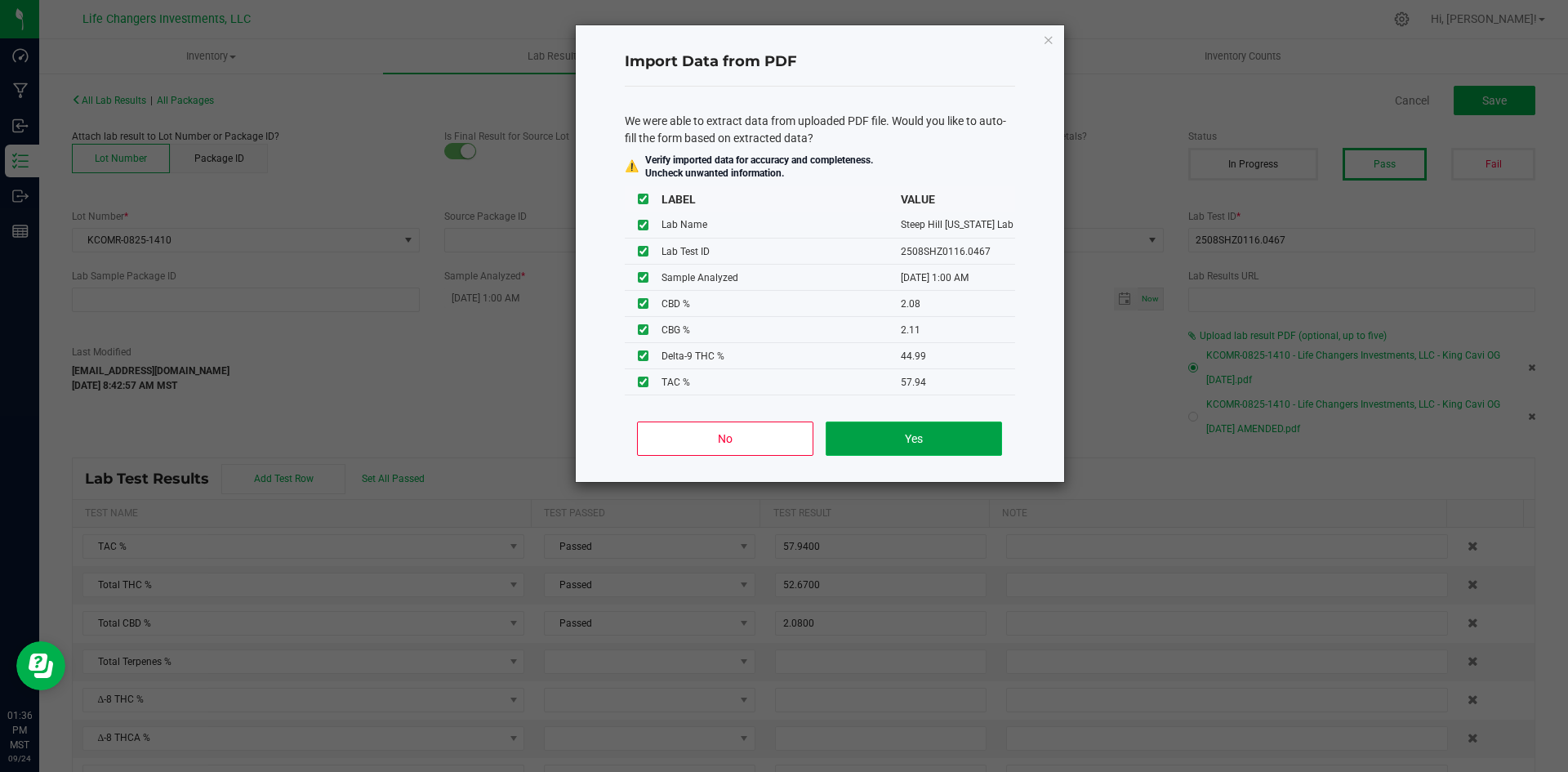
click at [885, 439] on button "Yes" at bounding box center [913, 439] width 176 height 35
type input "[DATE] 1:00 AM"
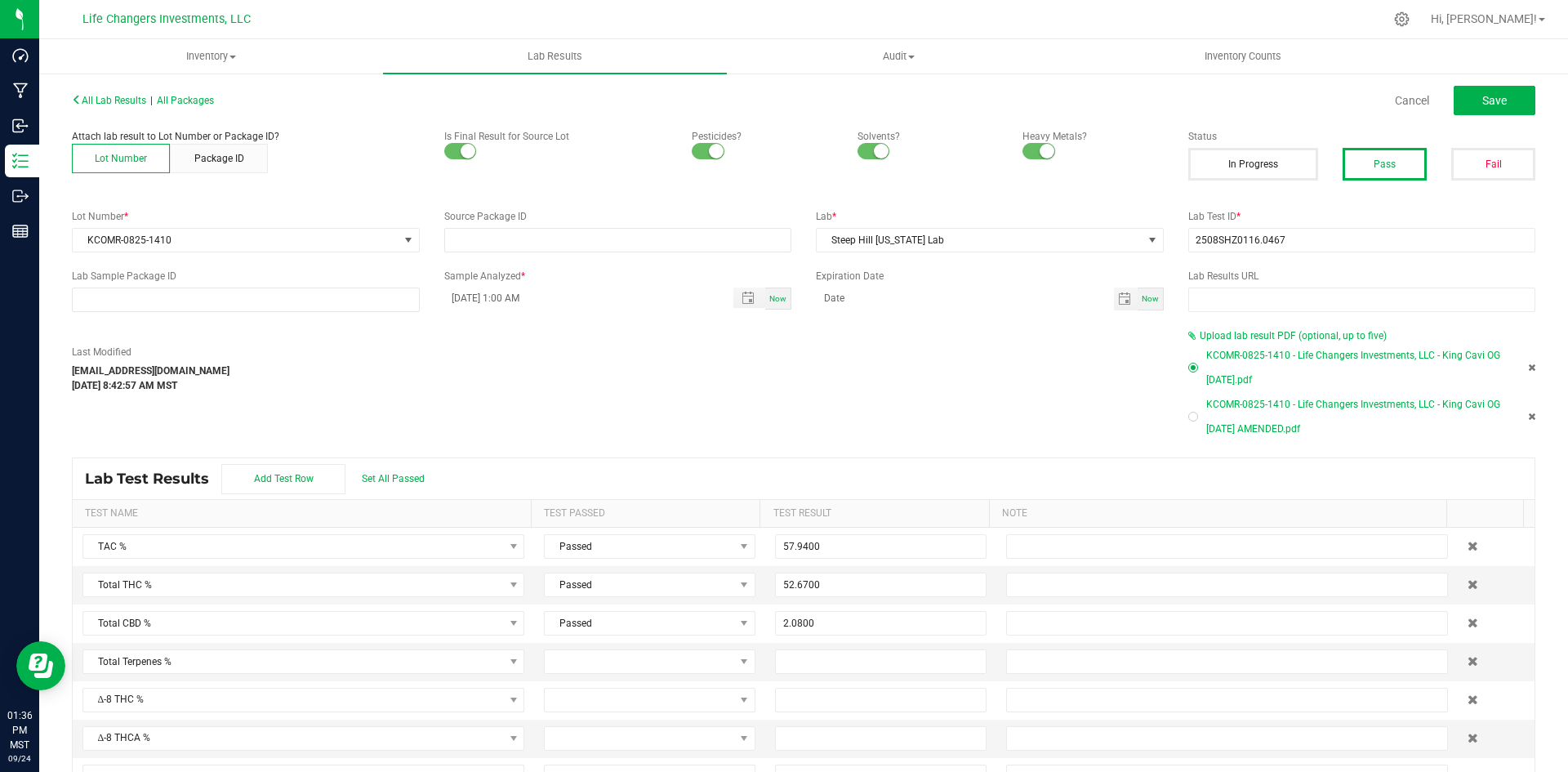
click at [1188, 412] on div at bounding box center [1193, 417] width 10 height 10
click at [1483, 99] on span "Save" at bounding box center [1495, 101] width 24 height 13
type input "44.9900"
type input "8.7600"
type input "2.0800"
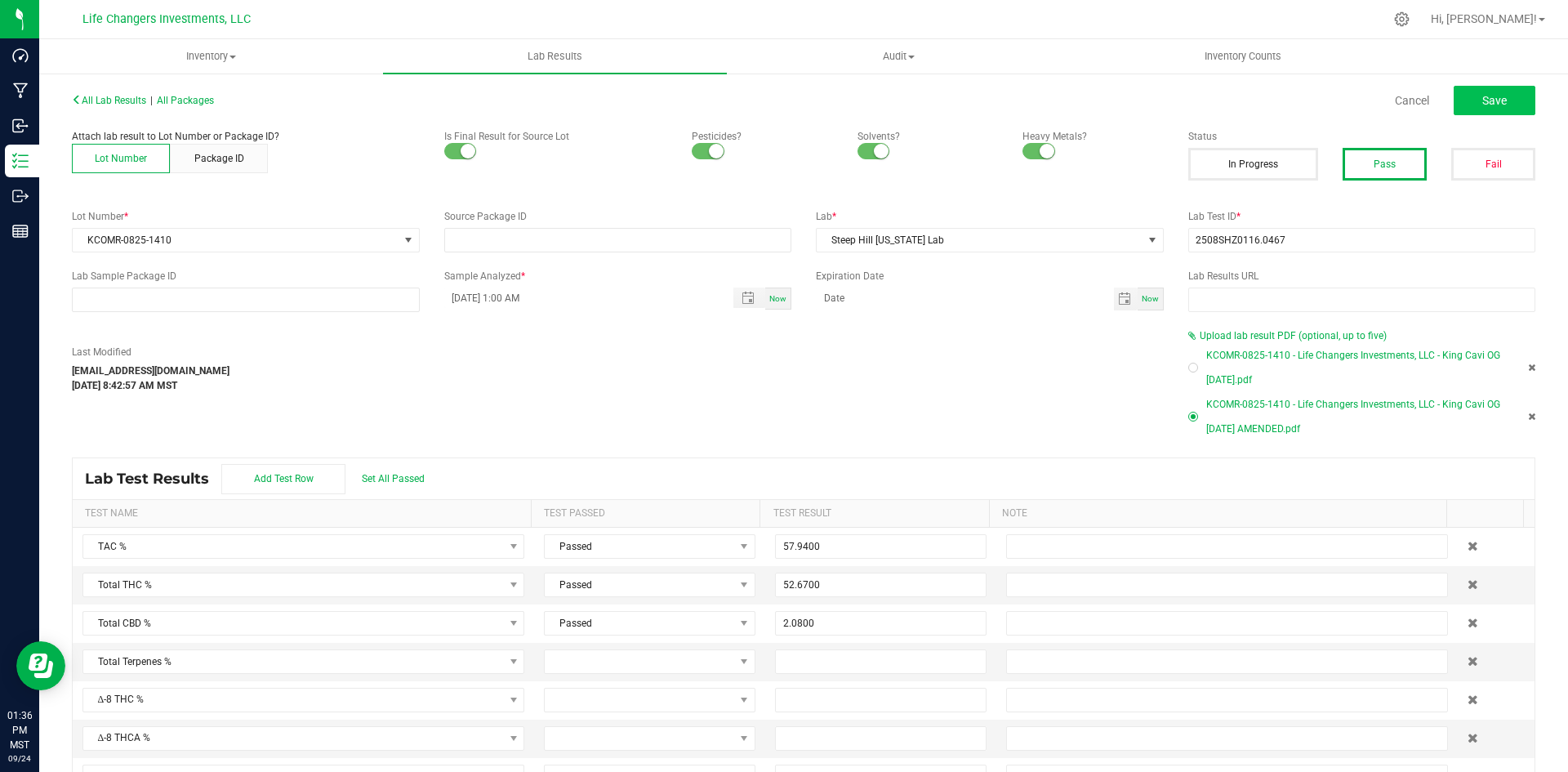
type input "2.1100"
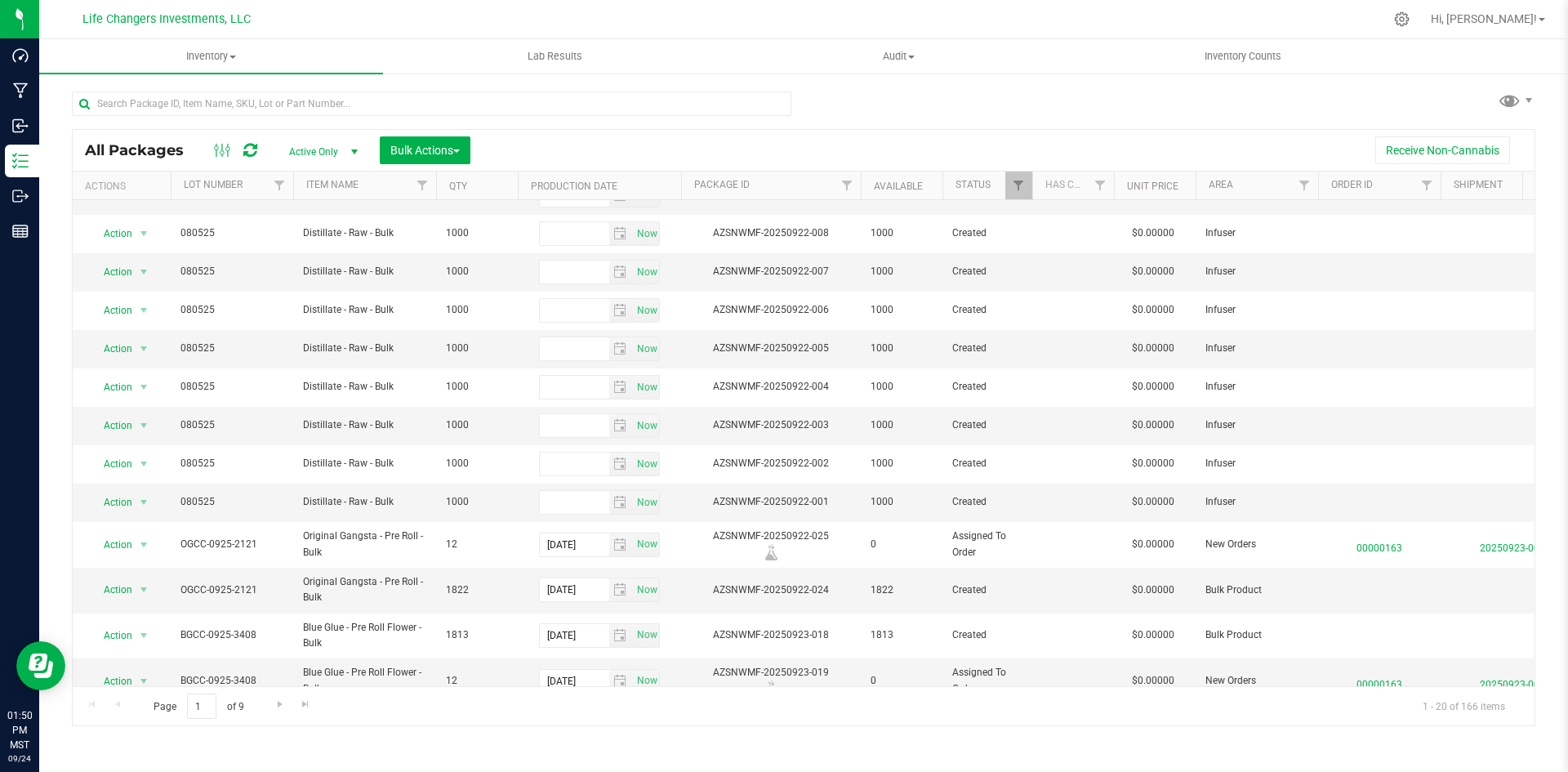
scroll to position [356, 0]
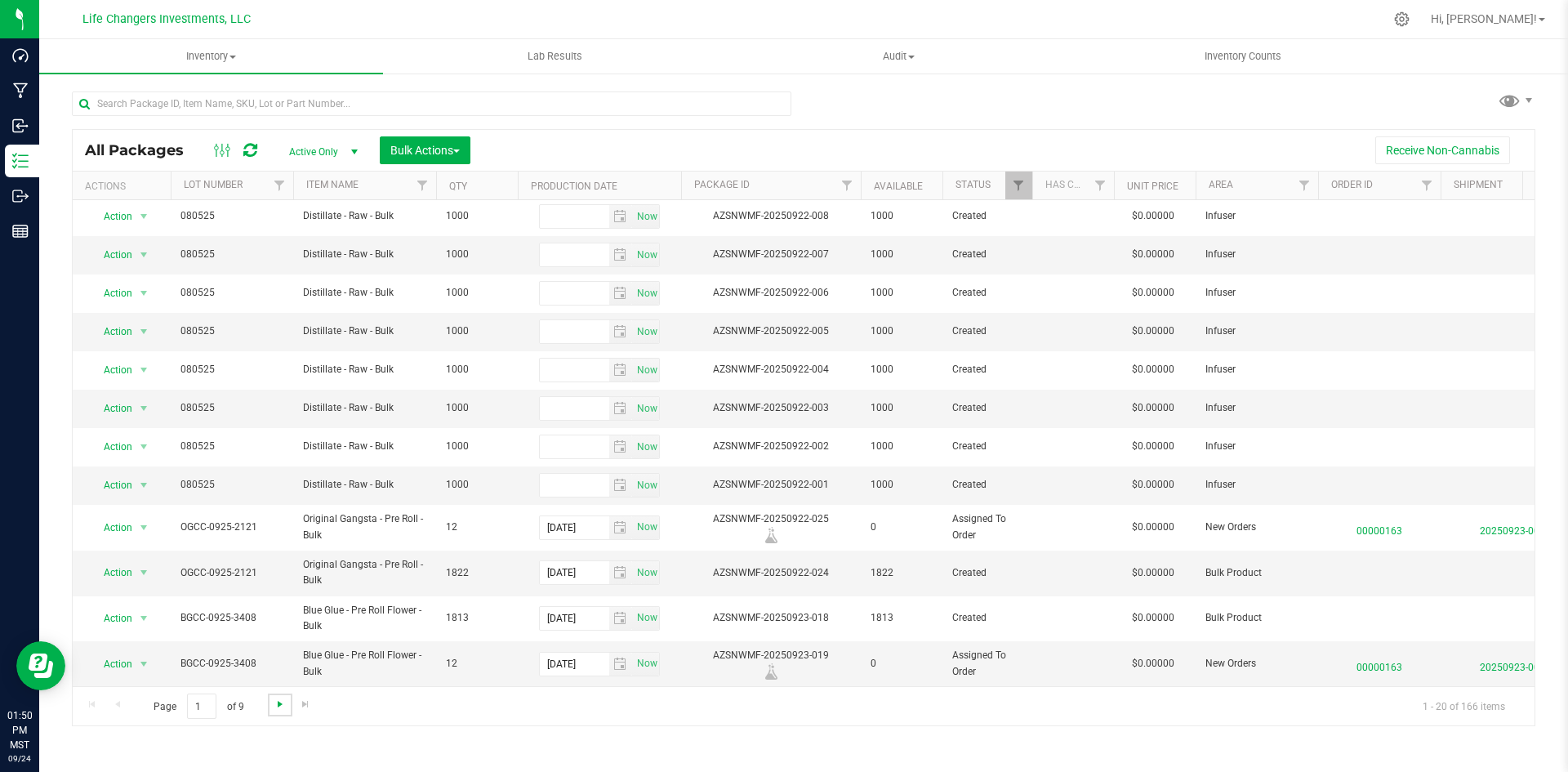
click at [282, 710] on span "Go to the next page" at bounding box center [280, 705] width 13 height 13
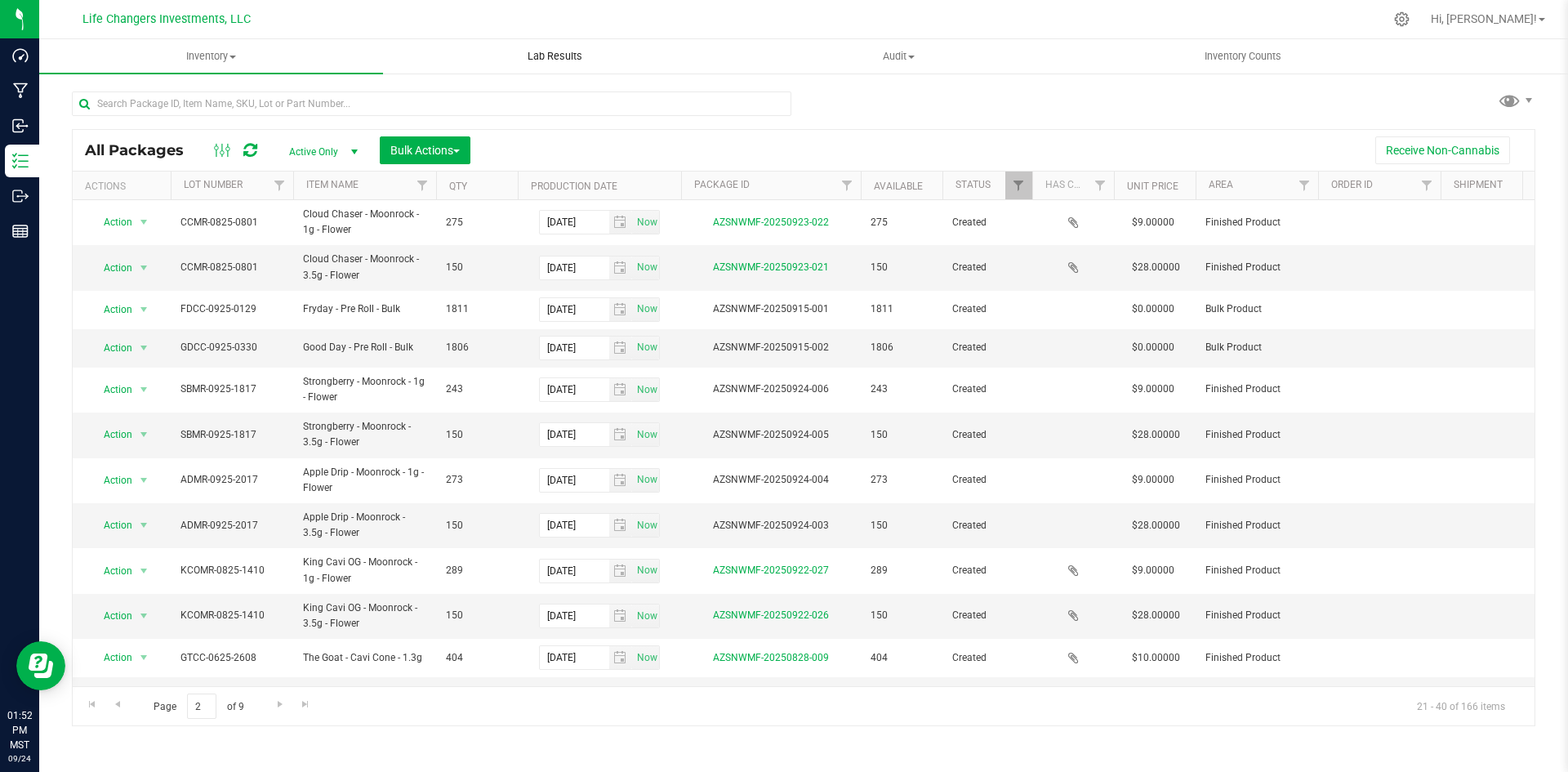
click at [586, 65] on uib-tab-heading "Lab Results" at bounding box center [555, 56] width 343 height 33
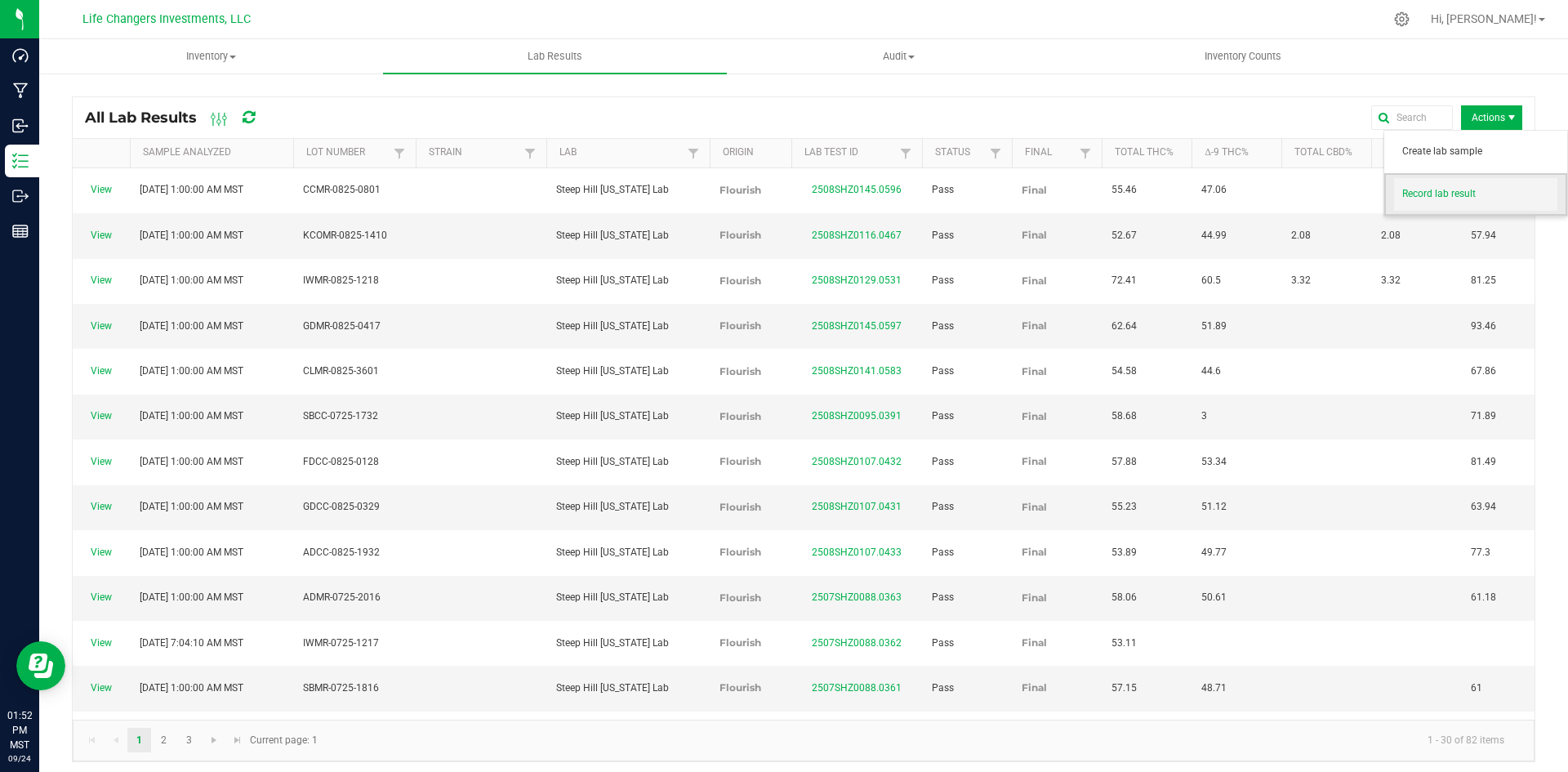
click at [1464, 178] on span "Record lab result" at bounding box center [1476, 194] width 163 height 33
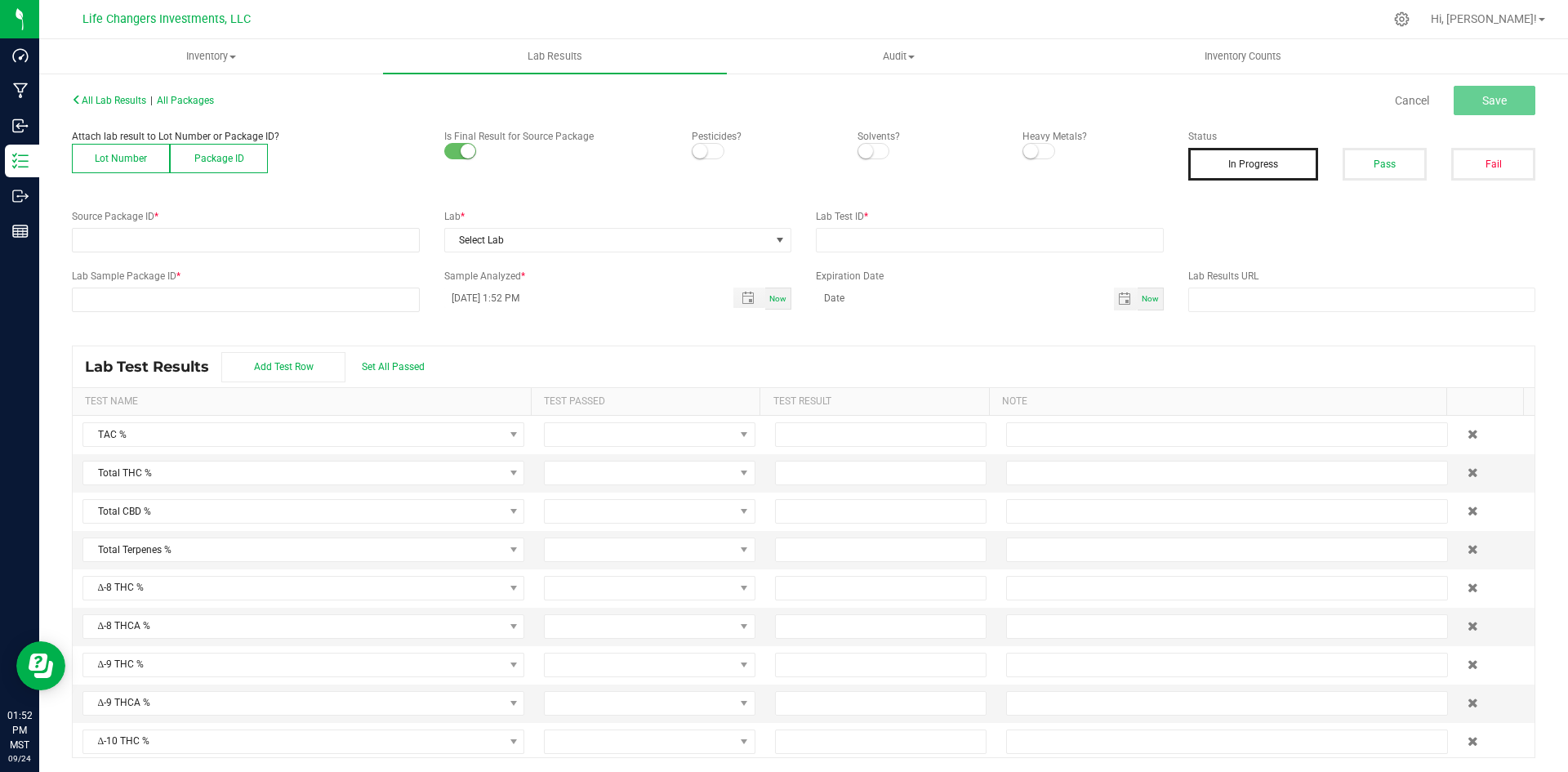
click at [134, 160] on button "Lot Number" at bounding box center [120, 158] width 98 height 29
click at [123, 237] on span at bounding box center [235, 240] width 326 height 23
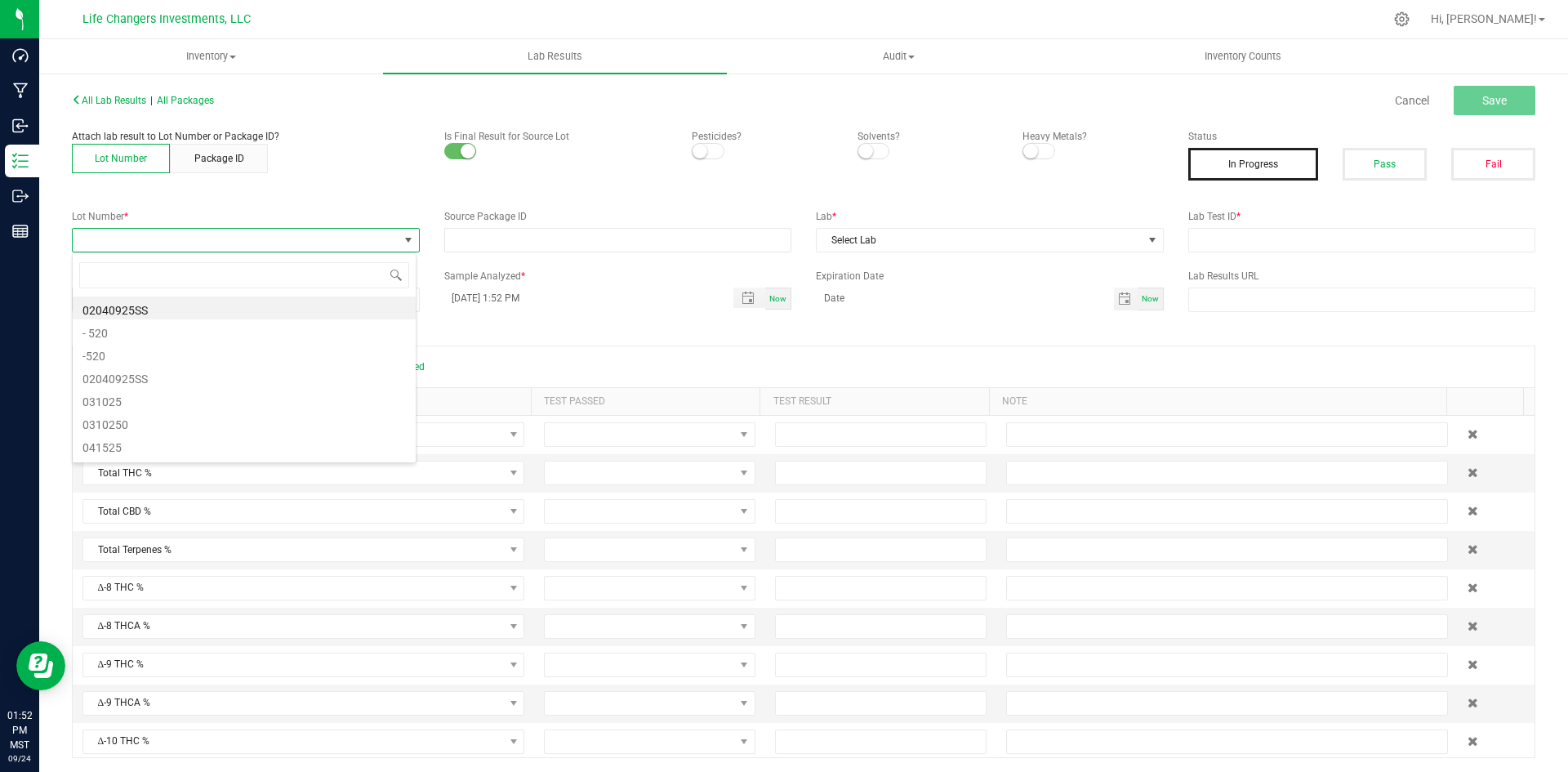
scroll to position [24, 345]
type input "2017"
click at [146, 307] on li "ADMR-0925-2017" at bounding box center [244, 307] width 343 height 23
drag, startPoint x: 697, startPoint y: 155, endPoint x: 759, endPoint y: 141, distance: 63.6
click at [698, 155] on small at bounding box center [699, 151] width 14 height 14
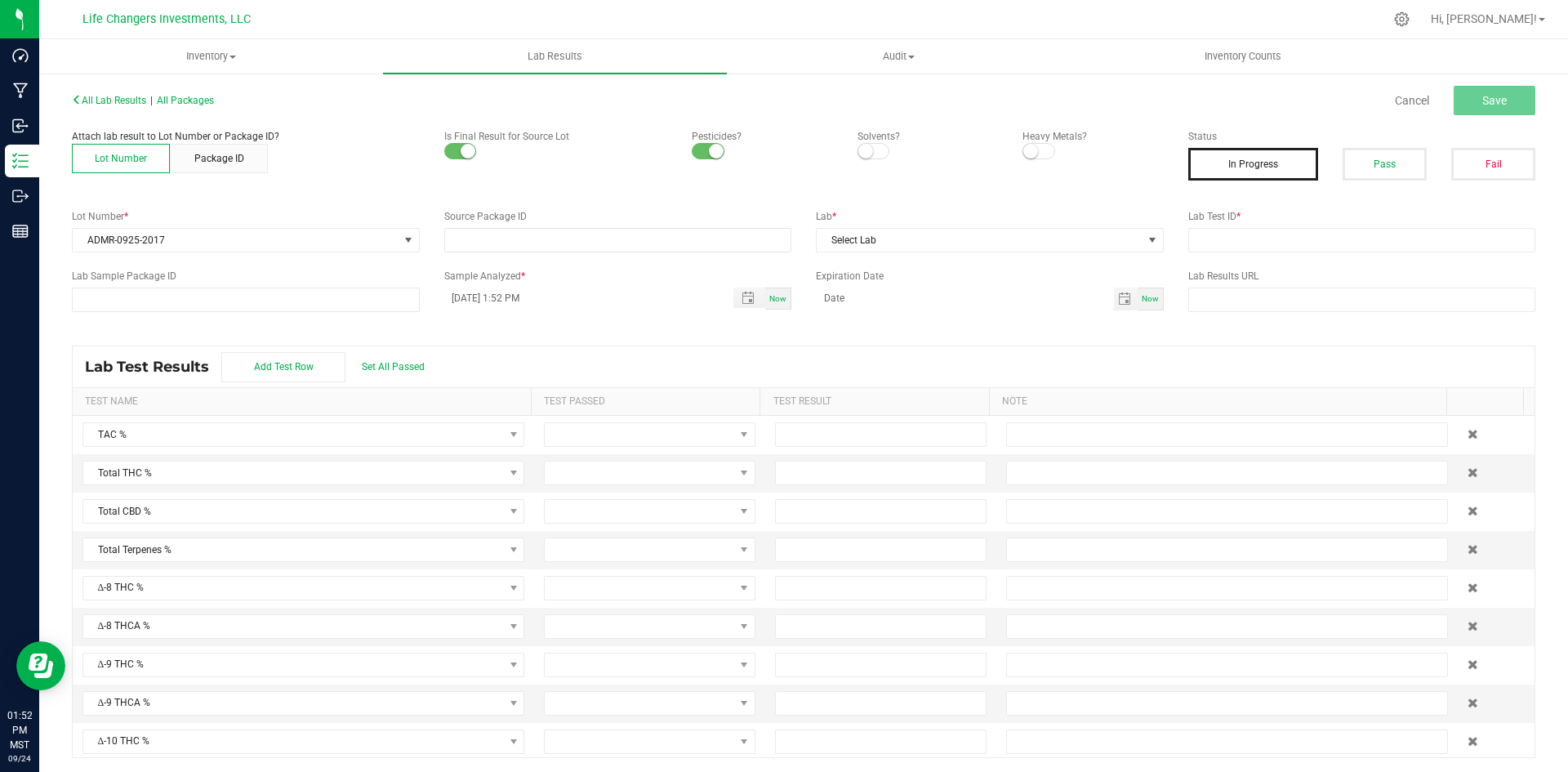
click at [863, 140] on p "Solvents?" at bounding box center [928, 136] width 141 height 14
click at [880, 155] on span at bounding box center [874, 151] width 33 height 16
click at [1012, 152] on div "Heavy Metals?" at bounding box center [1093, 144] width 165 height 31
click at [1023, 152] on small at bounding box center [1030, 151] width 14 height 14
click at [1011, 240] on span "Select Lab" at bounding box center [980, 240] width 326 height 23
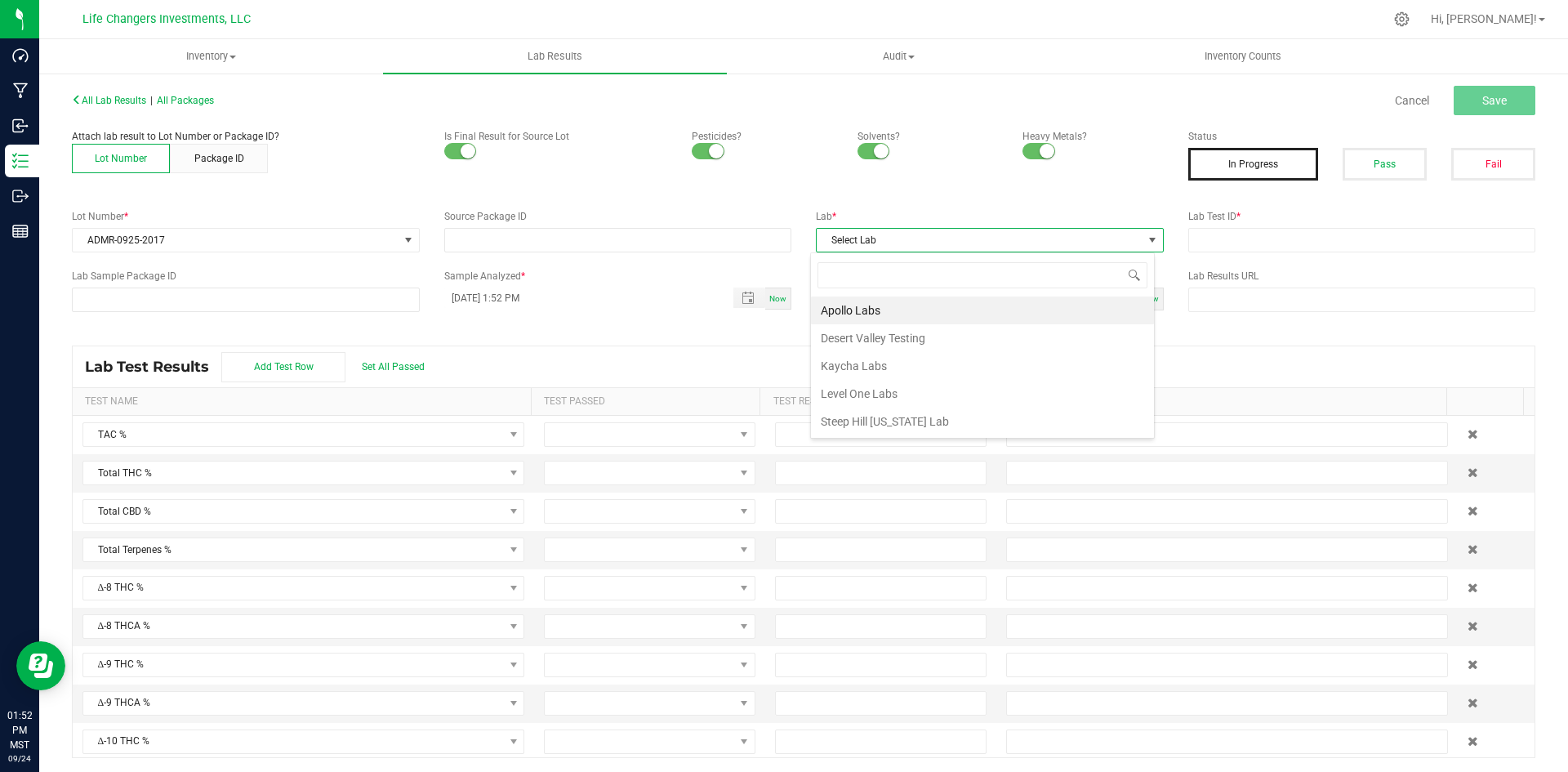
drag, startPoint x: 986, startPoint y: 424, endPoint x: 1089, endPoint y: 403, distance: 105.1
click at [999, 418] on li "Steep Hill [US_STATE] Lab" at bounding box center [983, 421] width 343 height 28
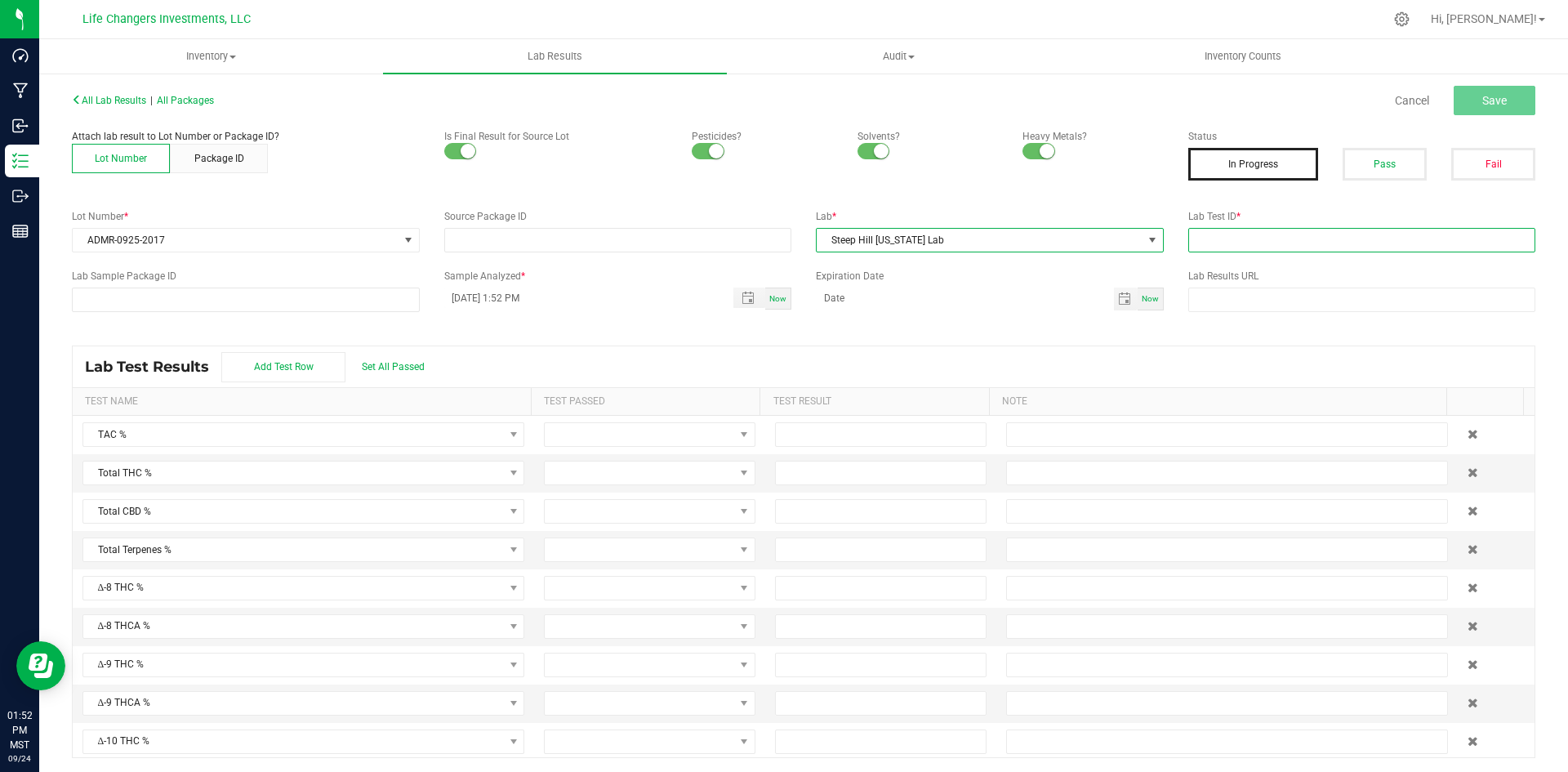
click at [1274, 238] on input "text" at bounding box center [1362, 240] width 348 height 24
paste input "2509SHZ0161.0672"
type input "2509SHZ0161.0672"
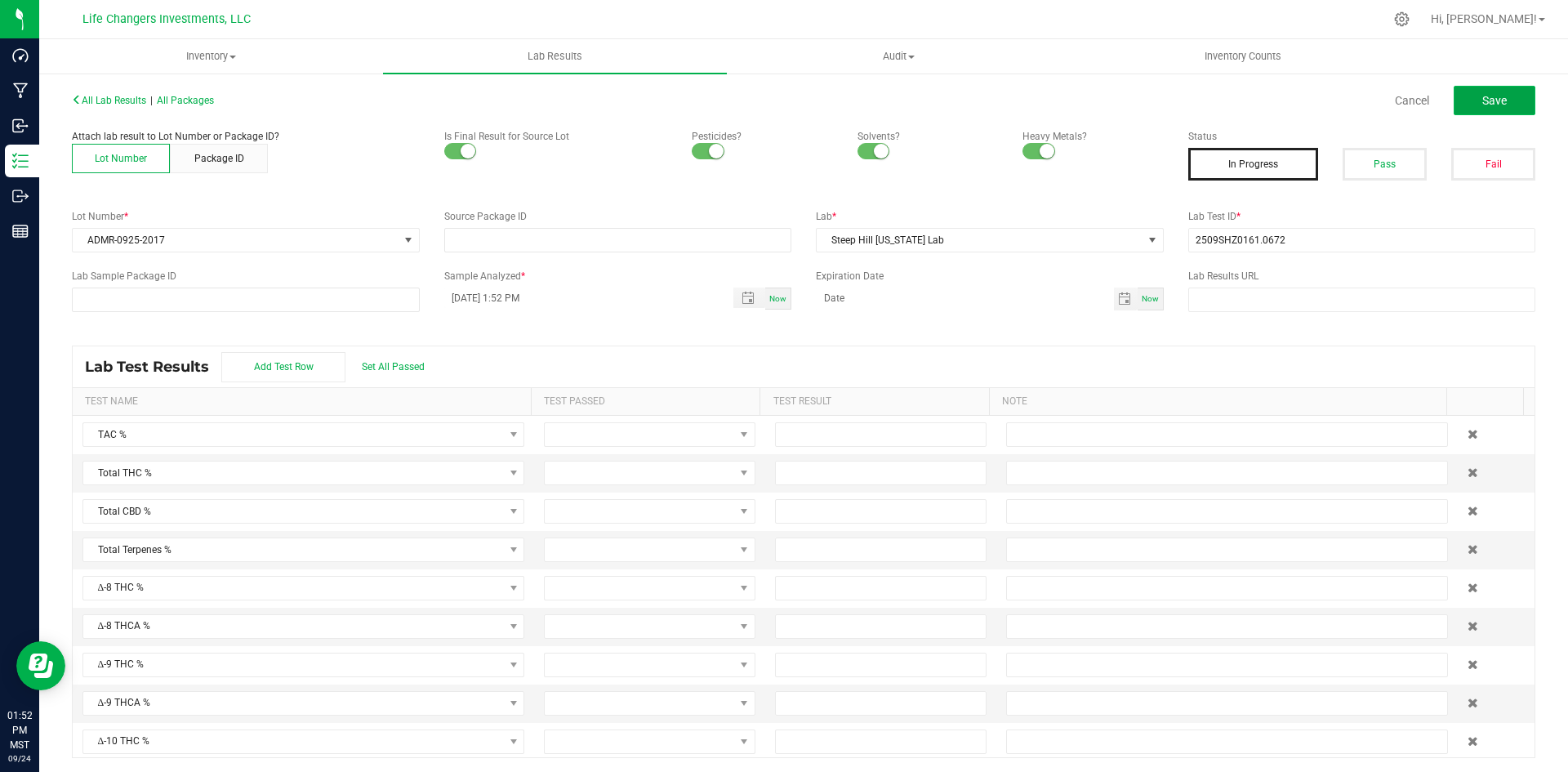
click at [1490, 97] on span "Save" at bounding box center [1495, 101] width 24 height 13
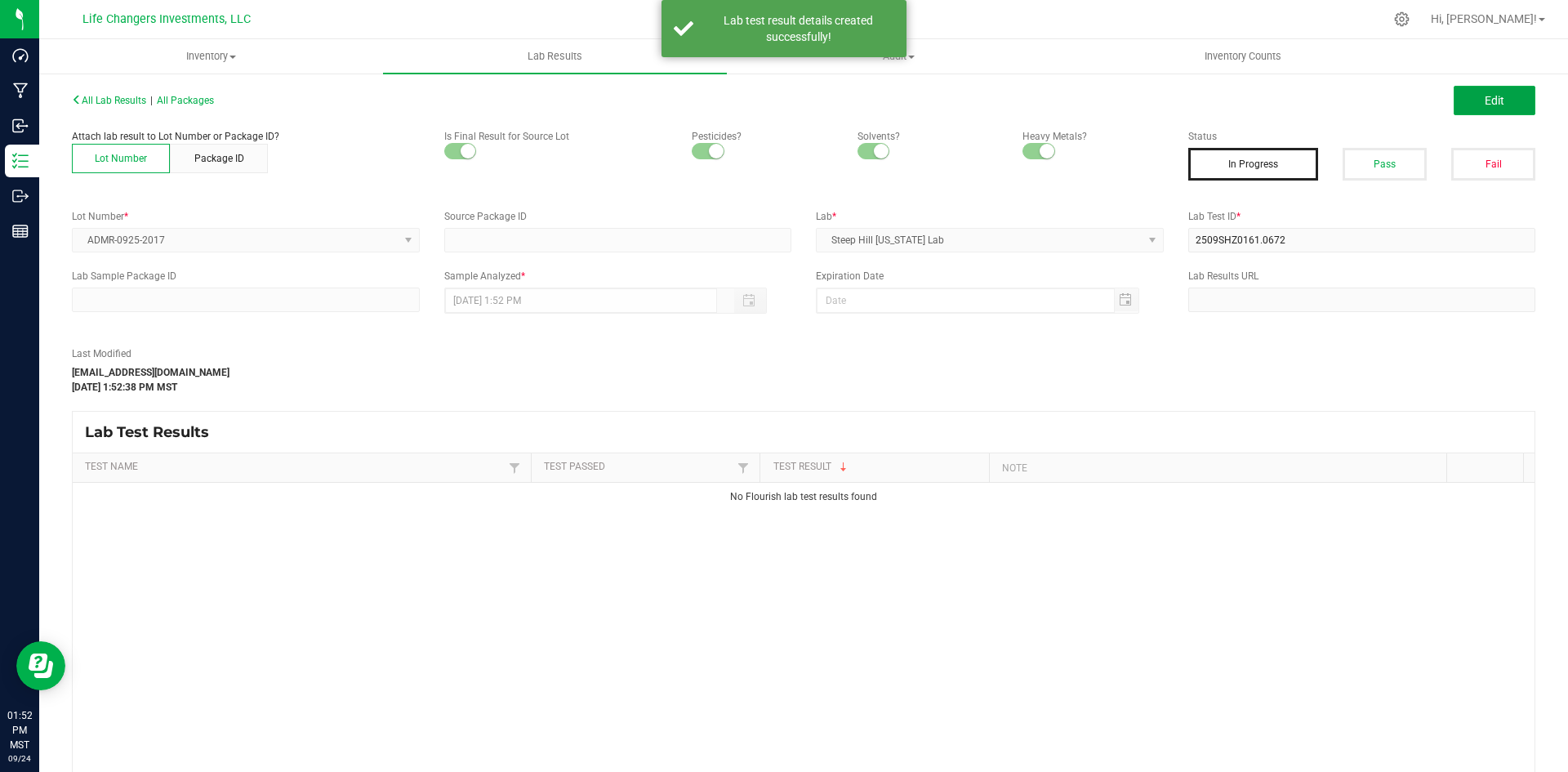
click at [1490, 97] on span "Edit" at bounding box center [1494, 101] width 19 height 13
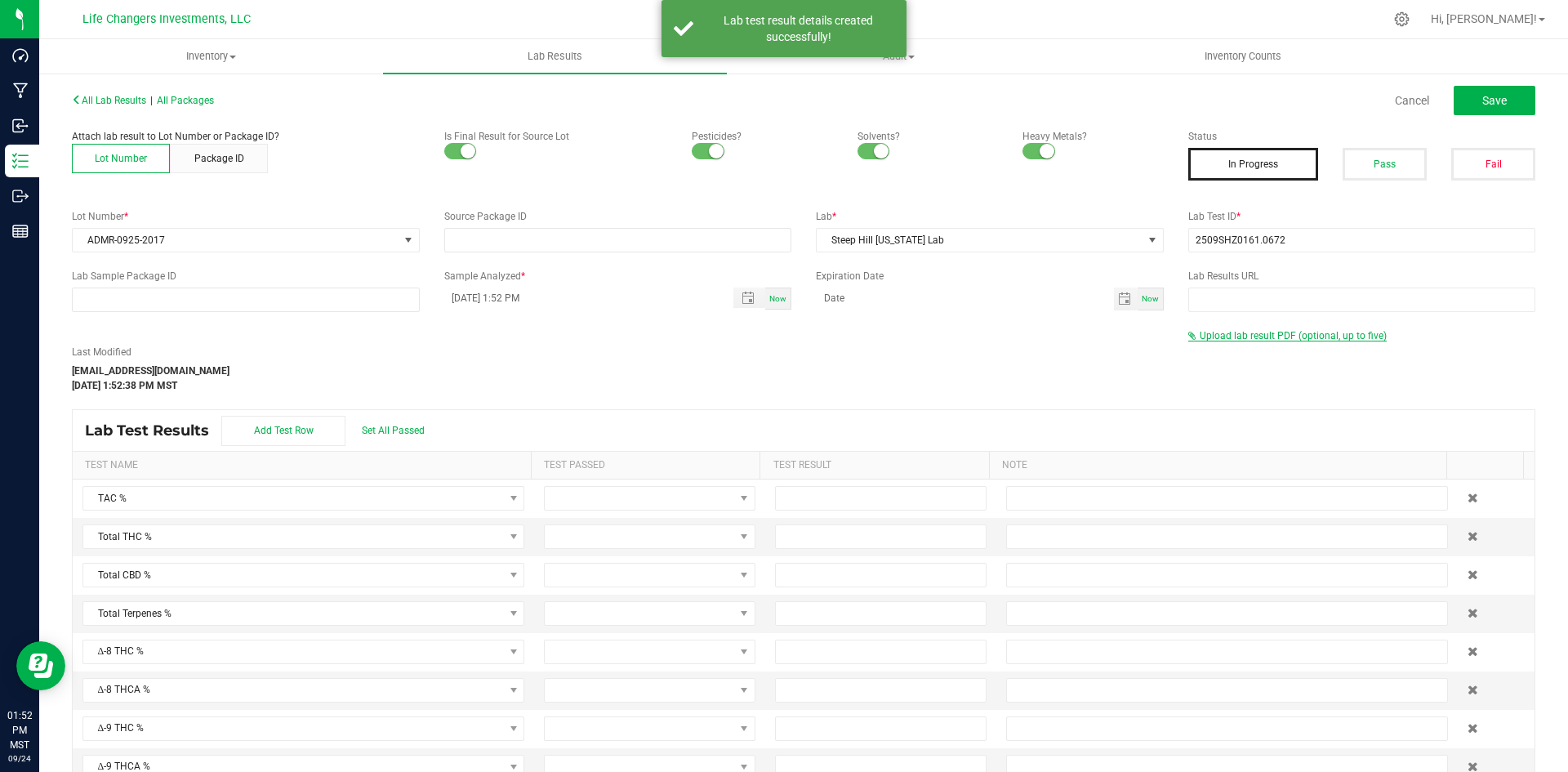
click at [1269, 331] on span "Upload lab result PDF (optional, up to five)" at bounding box center [1294, 336] width 187 height 12
click at [1242, 375] on div "Select file" at bounding box center [1236, 362] width 80 height 24
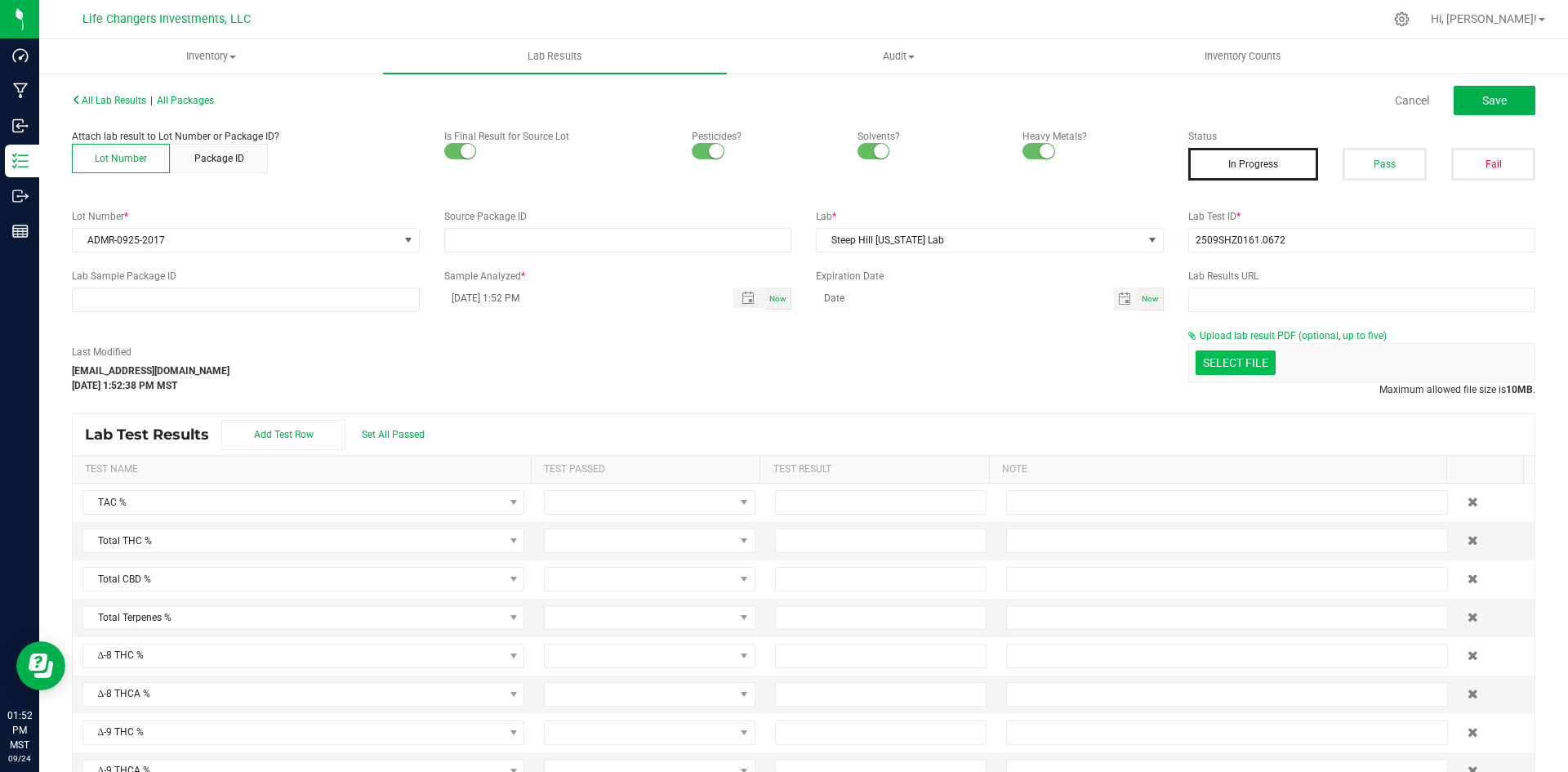
click at [1404, 93] on link "Cancel" at bounding box center [1412, 100] width 35 height 16
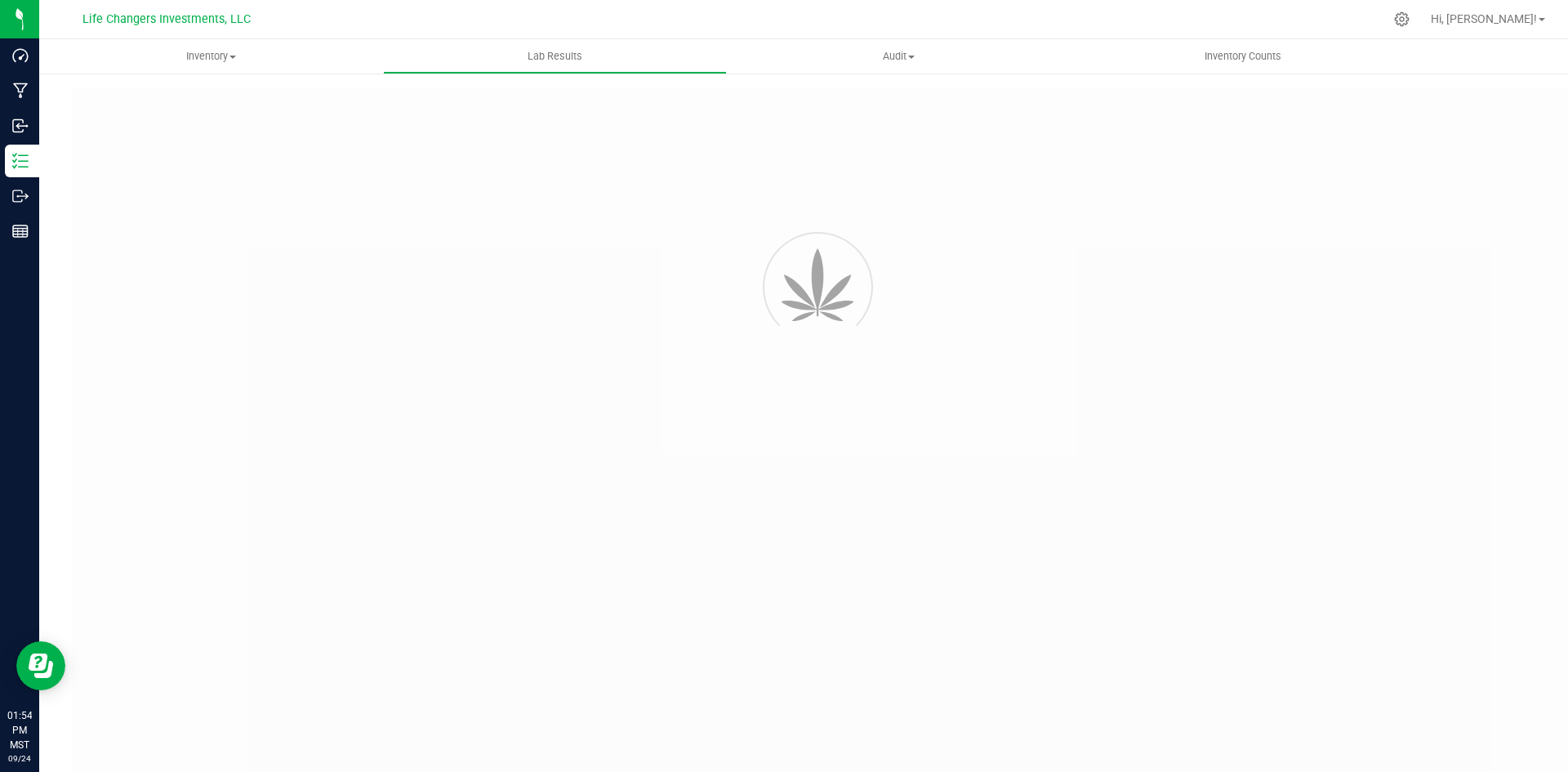
type input "2509SHZ0161.0672"
type input "09/24/2025 1:52 PM"
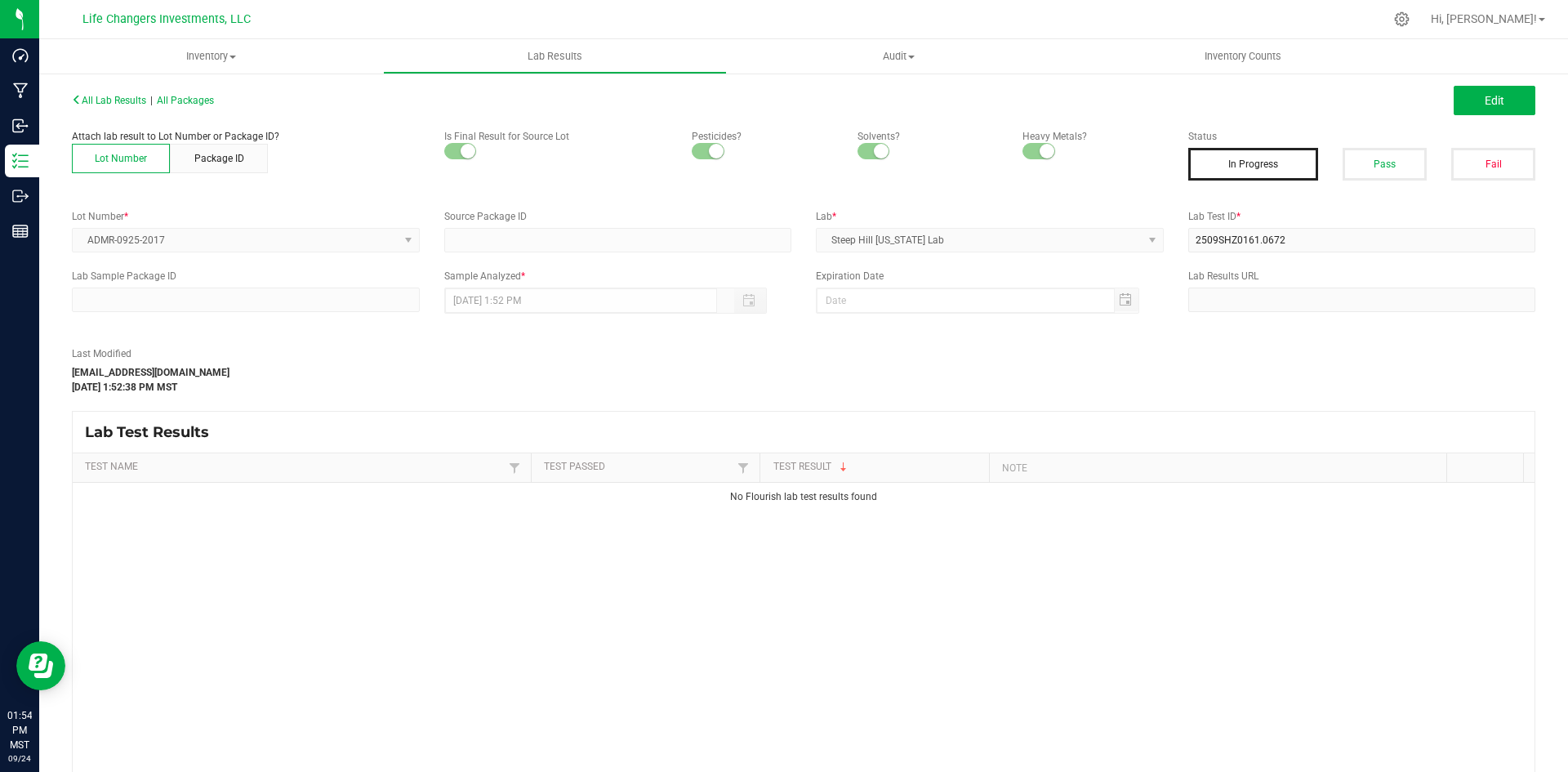
click at [518, 359] on div "Last Modified amberstewart@caviargold.com Sep 24, 2025 1:52:38 PM MST" at bounding box center [618, 370] width 1117 height 48
